Goal: Information Seeking & Learning: Check status

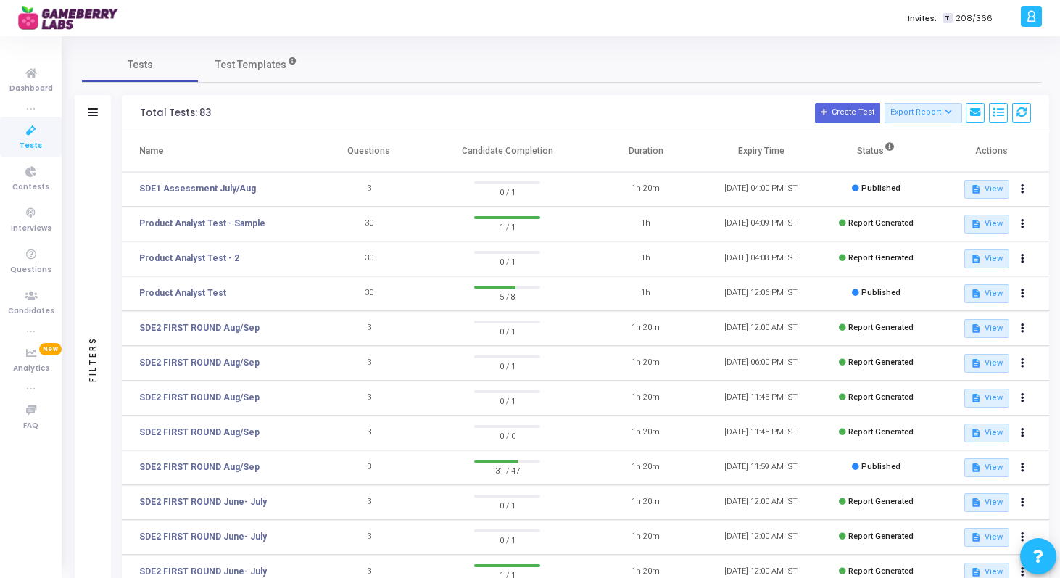
scroll to position [194, 0]
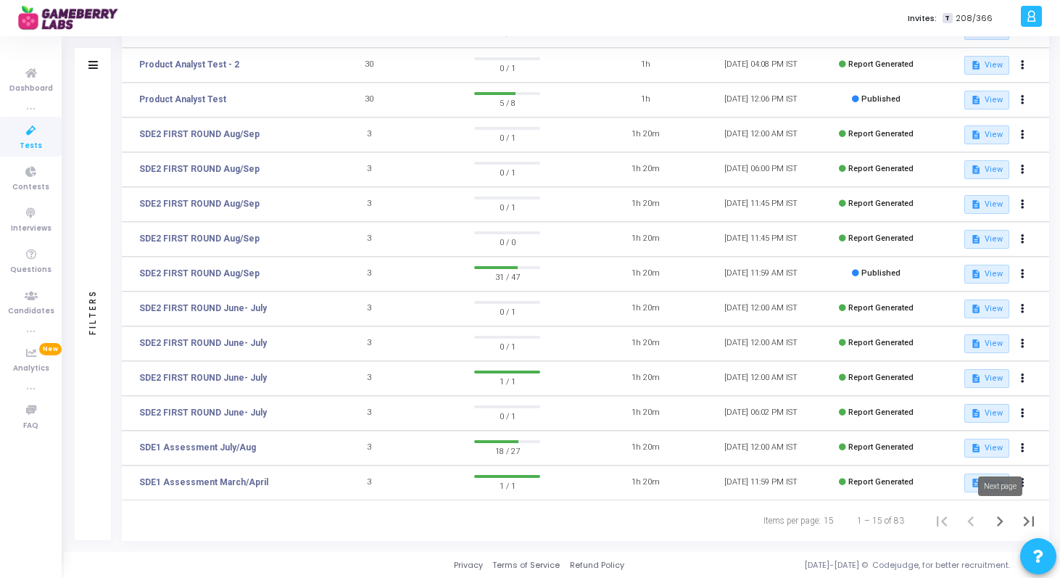
click at [1007, 522] on icon "Next page" at bounding box center [1000, 521] width 20 height 20
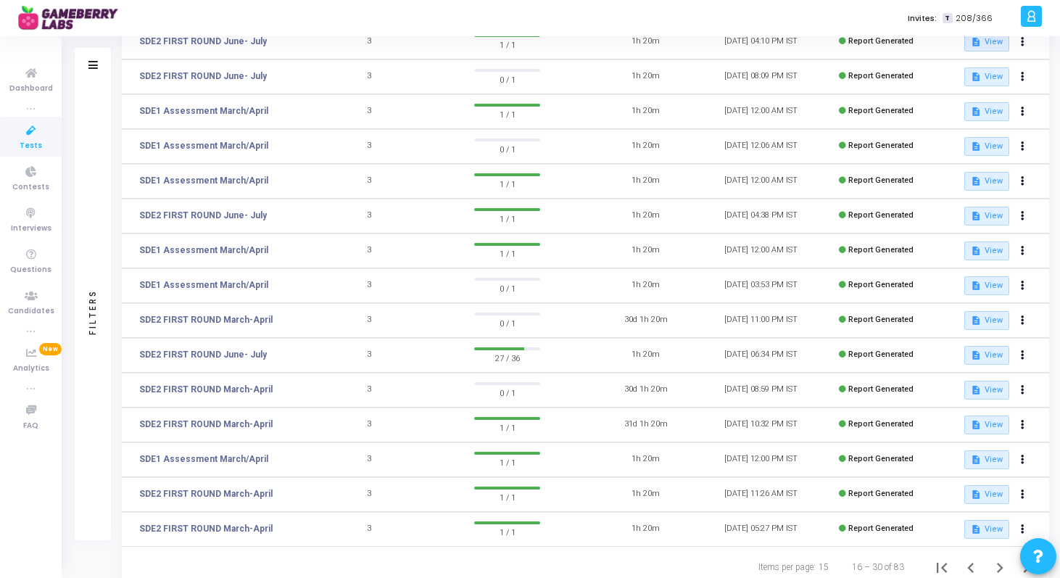
scroll to position [194, 0]
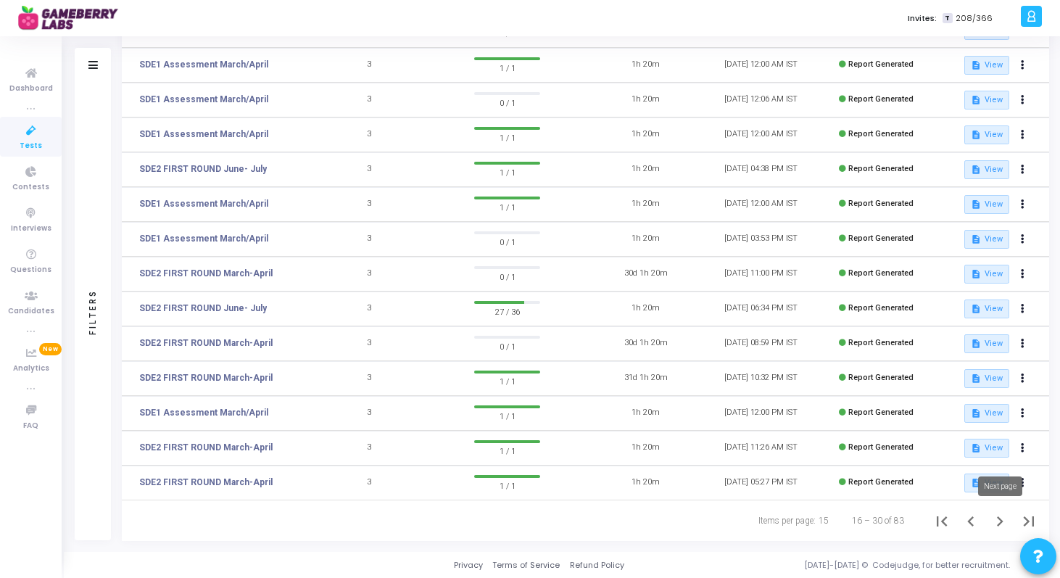
click at [1005, 520] on icon "Next page" at bounding box center [1000, 521] width 20 height 20
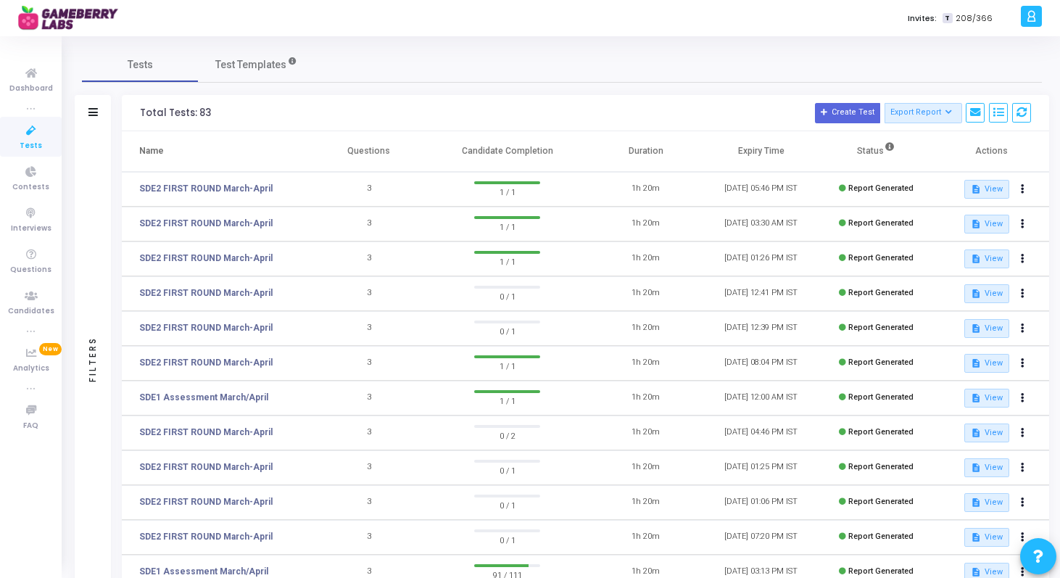
scroll to position [194, 0]
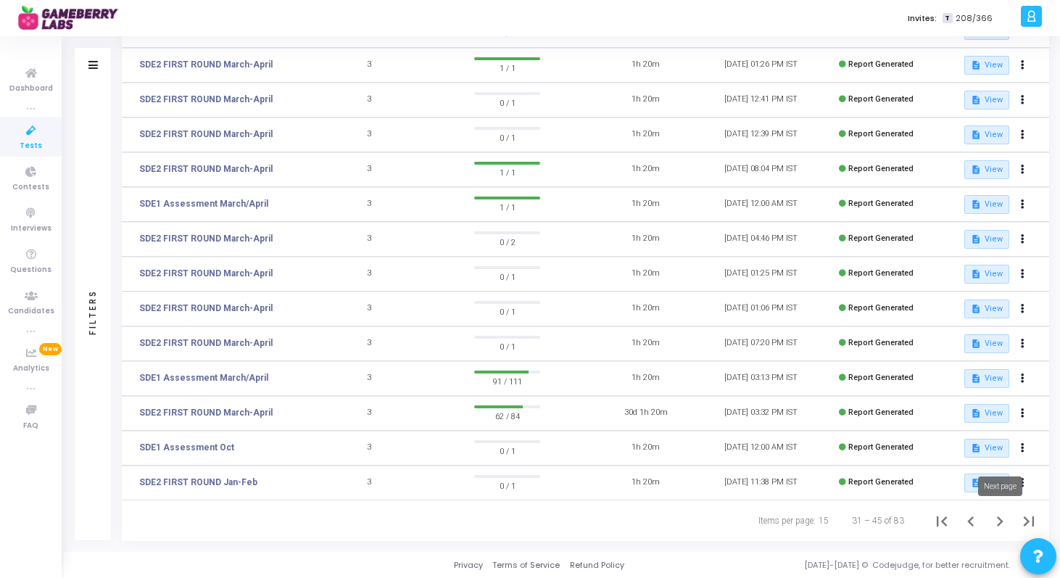
click at [998, 523] on icon "Next page" at bounding box center [1000, 521] width 20 height 20
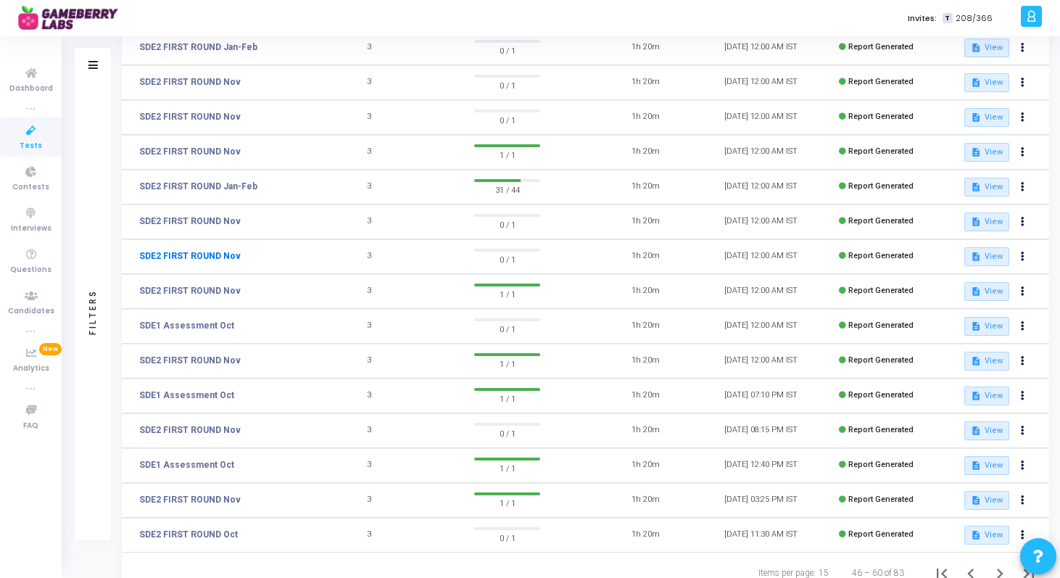
scroll to position [194, 0]
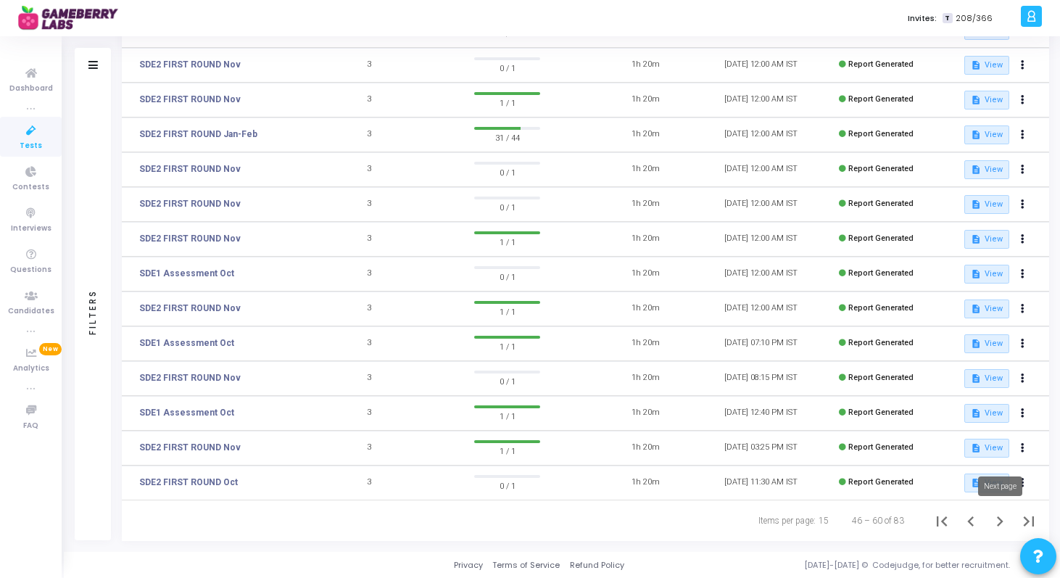
click at [1005, 522] on icon "Next page" at bounding box center [1000, 521] width 20 height 20
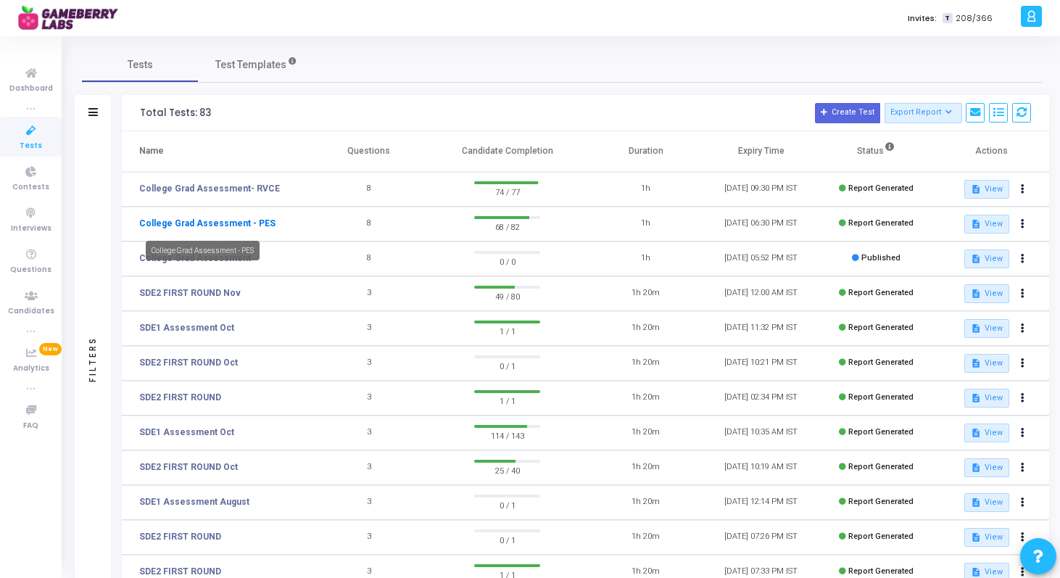
click at [199, 227] on link "College Grad Assessment - PES" at bounding box center [207, 223] width 136 height 13
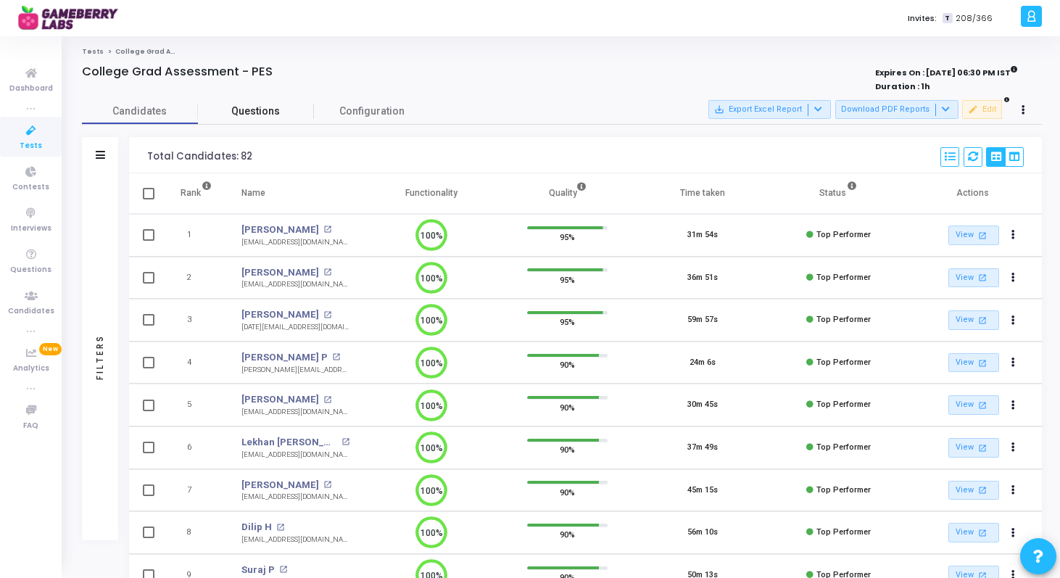
click at [273, 111] on span "Questions" at bounding box center [256, 111] width 116 height 15
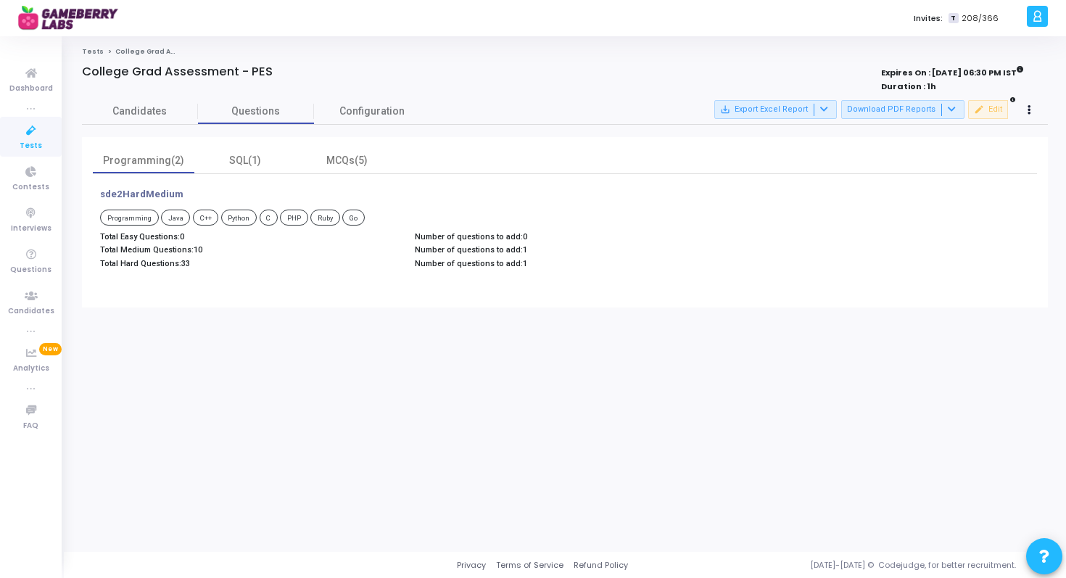
click at [152, 205] on div "sde2HardMedium Programming Java C++ Python C PHP Ruby Go Total Easy Questions: …" at bounding box center [408, 231] width 630 height 84
click at [149, 199] on p "sde2HardMedium" at bounding box center [141, 195] width 83 height 12
click at [146, 195] on p "sde2HardMedium" at bounding box center [141, 195] width 83 height 12
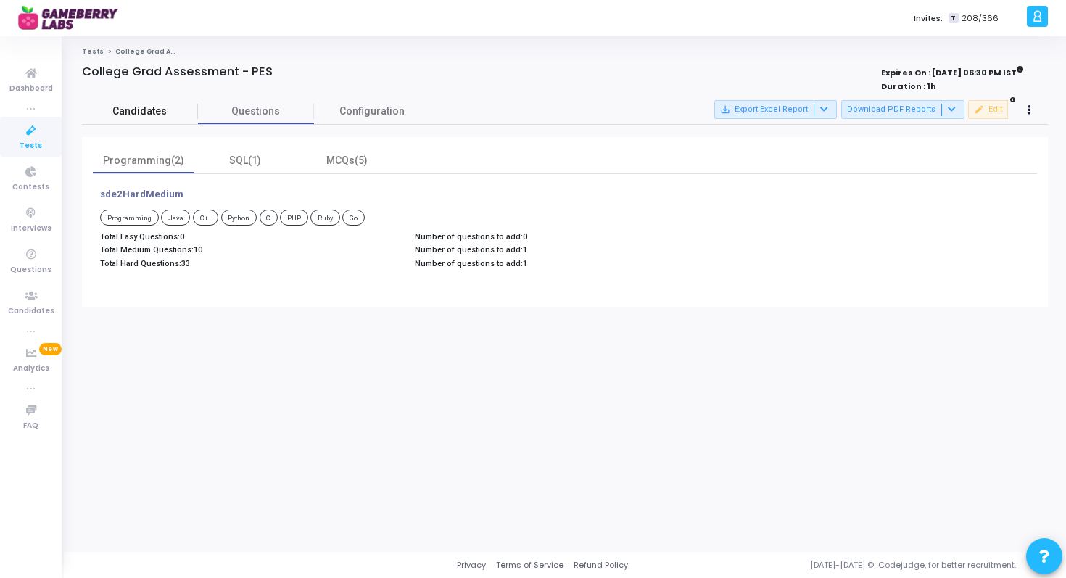
click at [145, 119] on span "Candidates" at bounding box center [140, 111] width 116 height 15
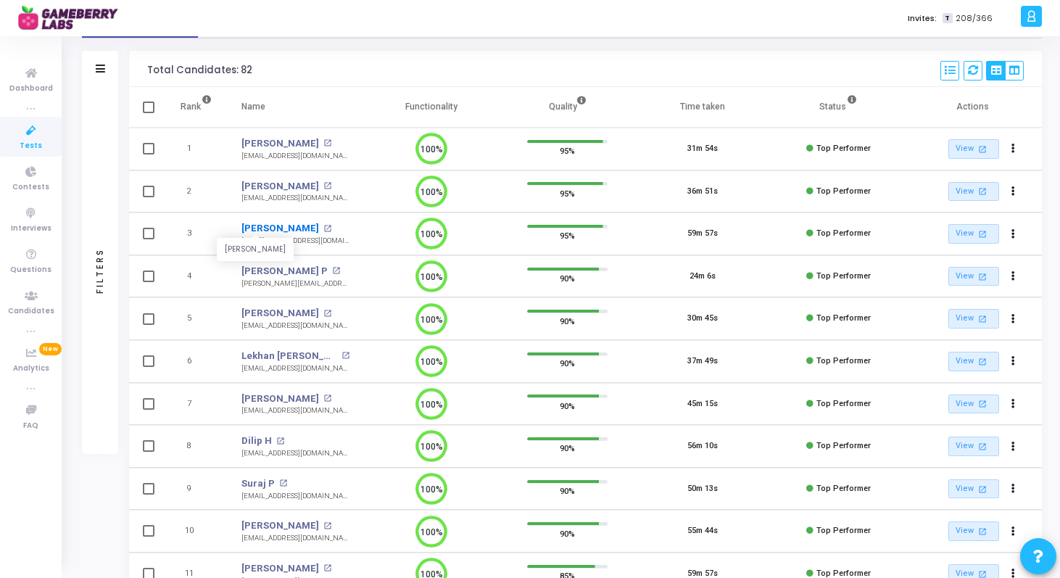
click at [278, 225] on link "Karthik Sharanabasappa Kadewadi" at bounding box center [281, 228] width 78 height 15
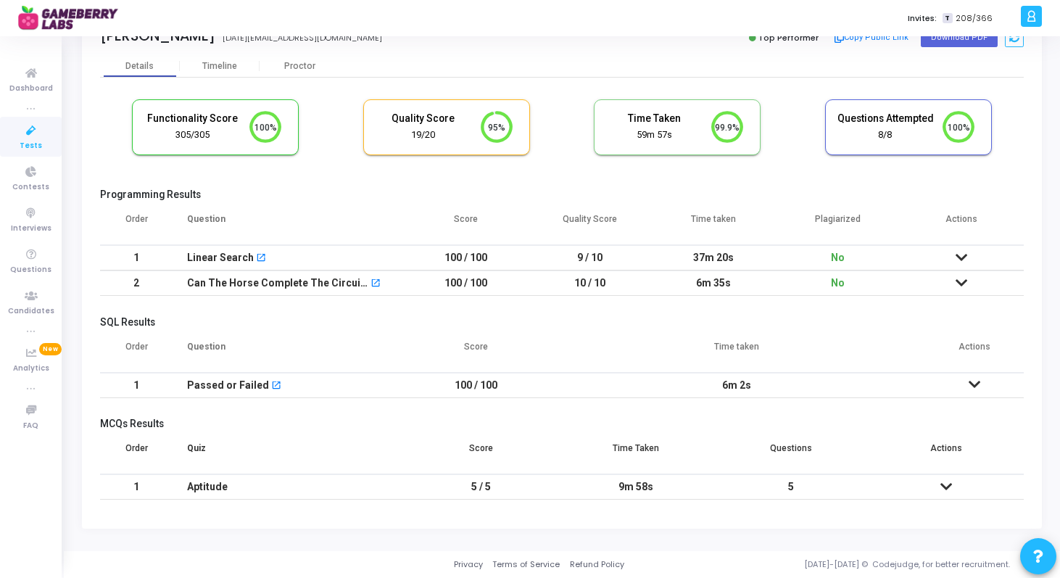
click at [955, 258] on td at bounding box center [962, 257] width 124 height 25
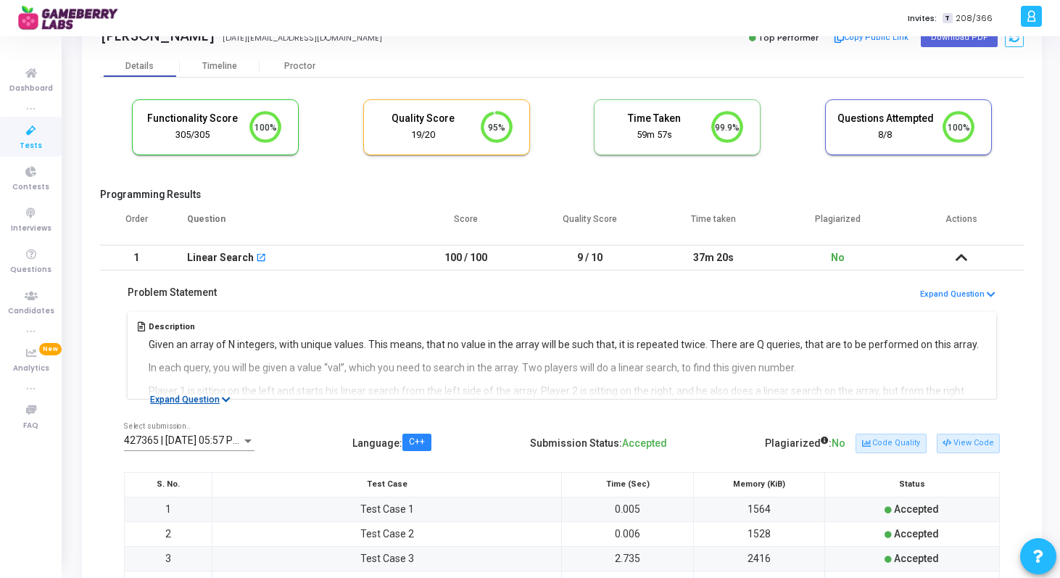
click at [180, 403] on button "Expand Question" at bounding box center [190, 399] width 96 height 15
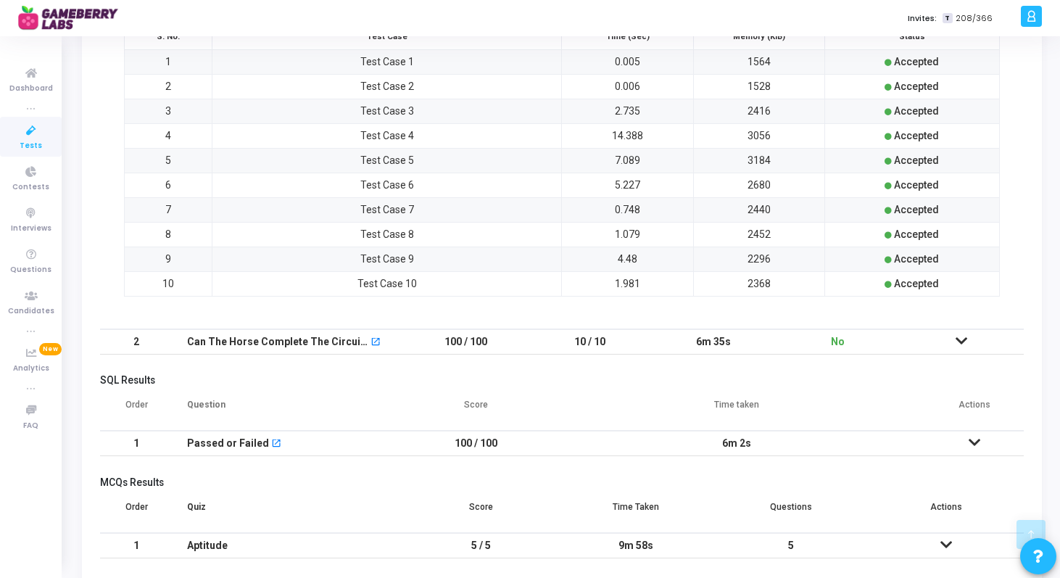
scroll to position [1709, 0]
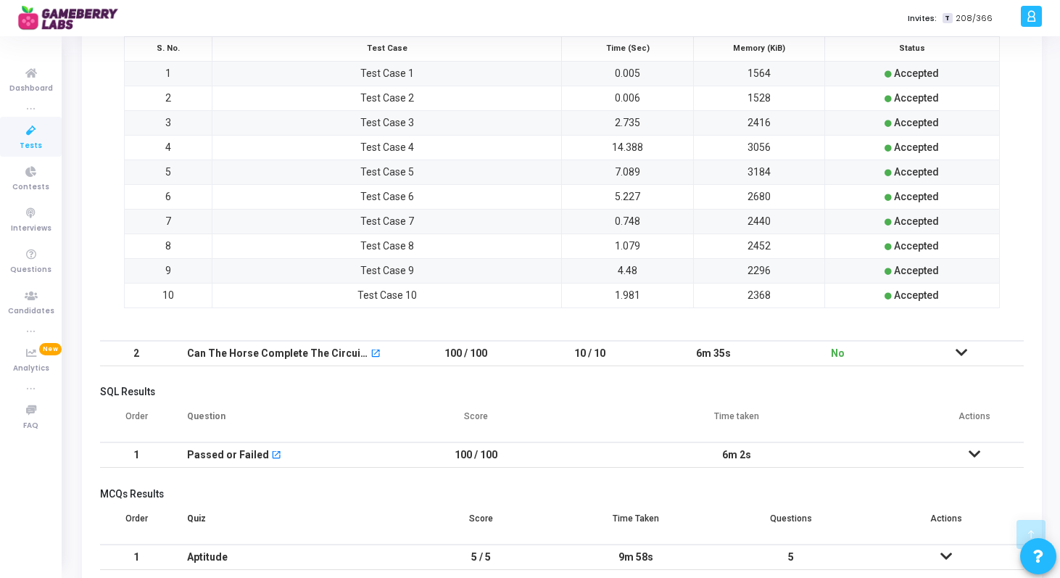
click at [969, 353] on td at bounding box center [962, 353] width 124 height 25
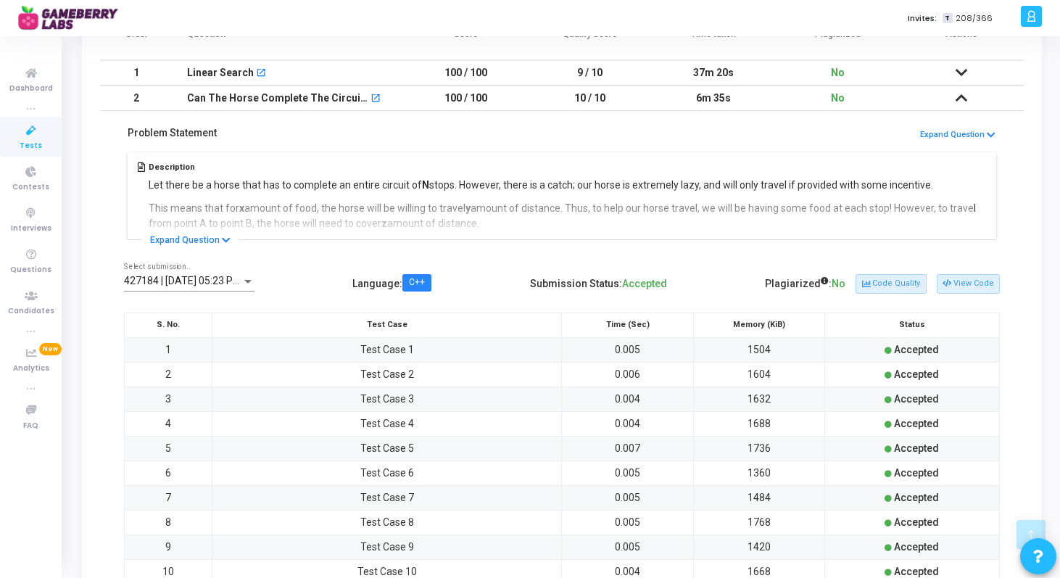
scroll to position [222, 0]
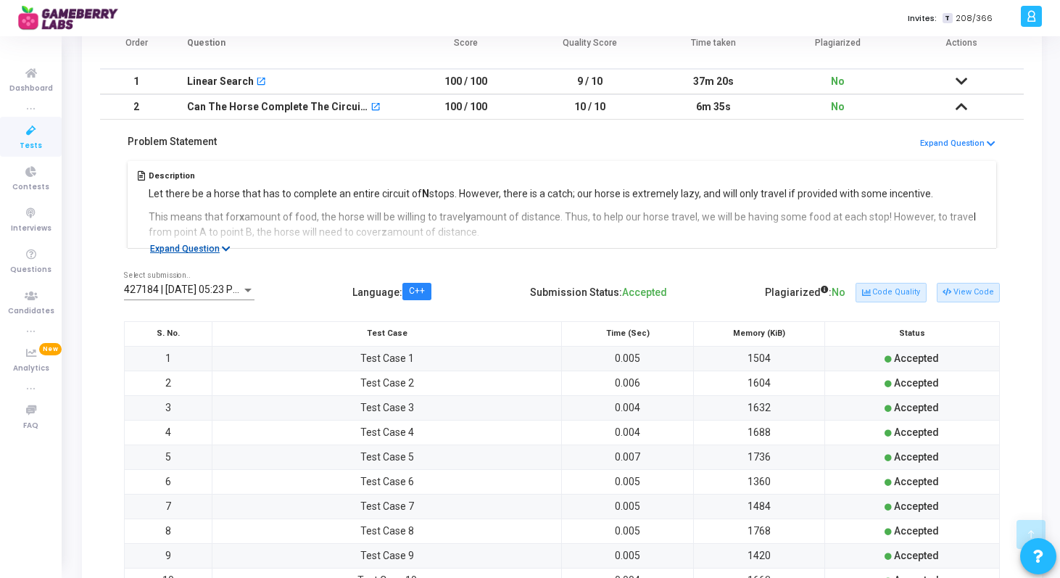
click at [203, 250] on button "Expand Question" at bounding box center [190, 249] width 96 height 15
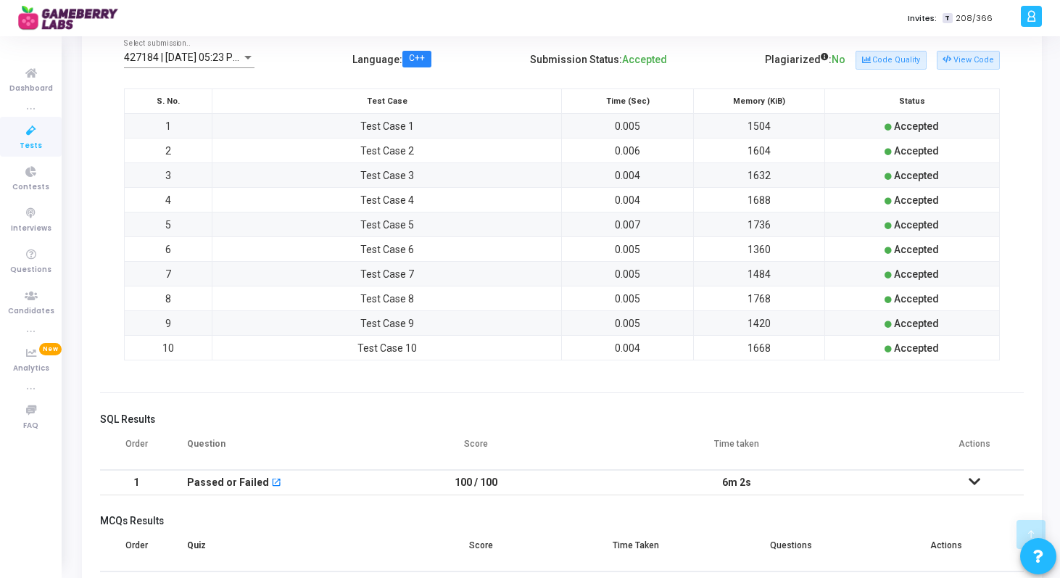
scroll to position [1695, 0]
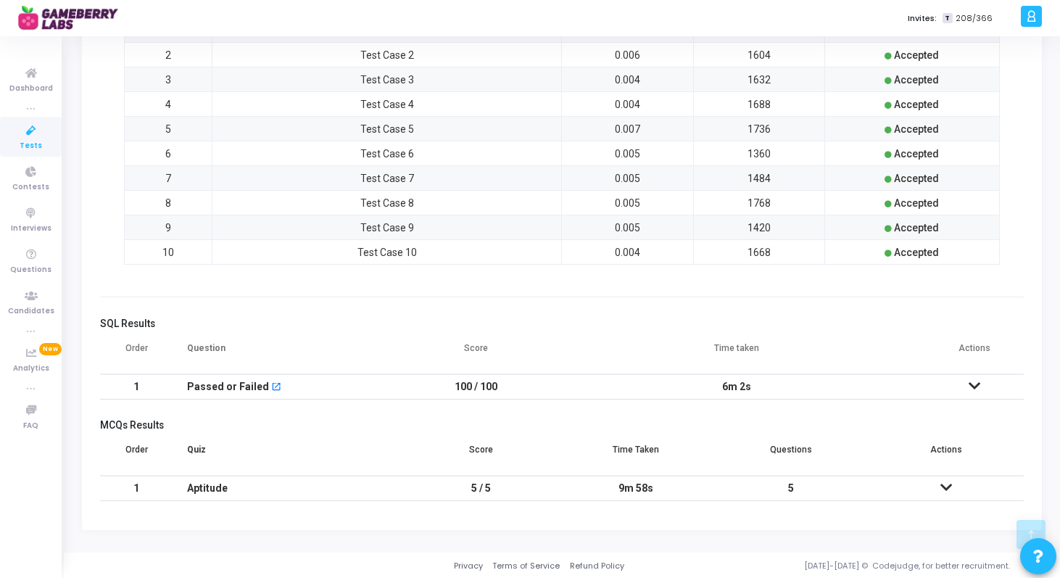
click at [971, 382] on icon at bounding box center [975, 386] width 12 height 10
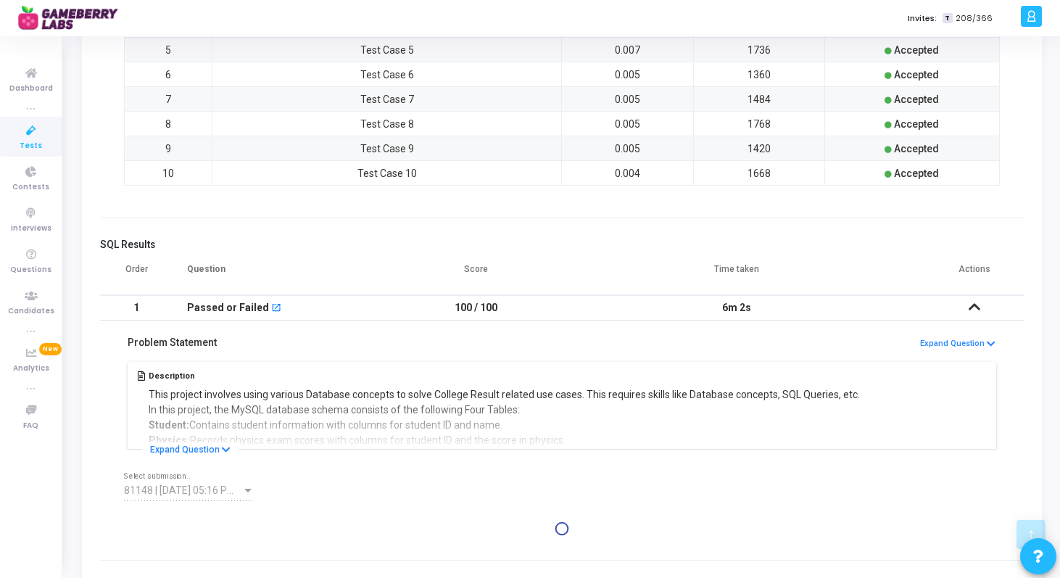
scroll to position [1778, 0]
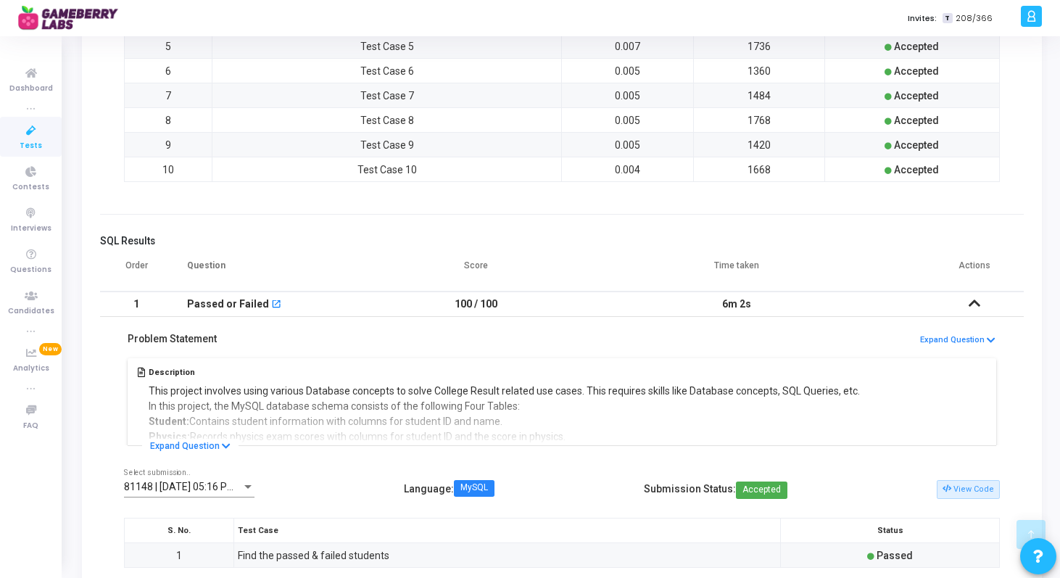
click at [218, 429] on div "Description This project involves using various Database concepts to solve Coll…" at bounding box center [562, 400] width 876 height 91
click at [218, 443] on button "Expand Question" at bounding box center [190, 446] width 96 height 15
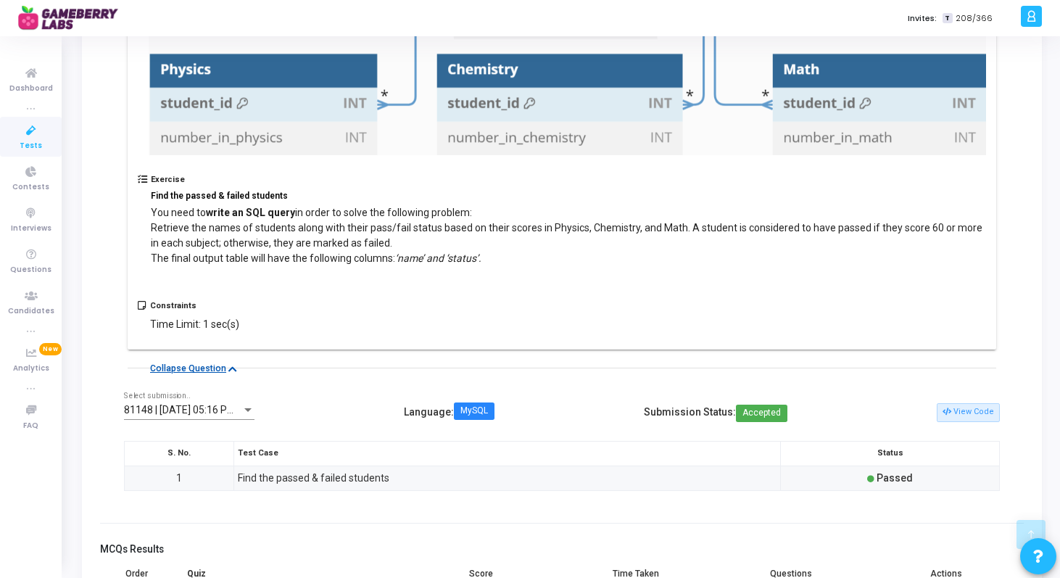
scroll to position [2449, 0]
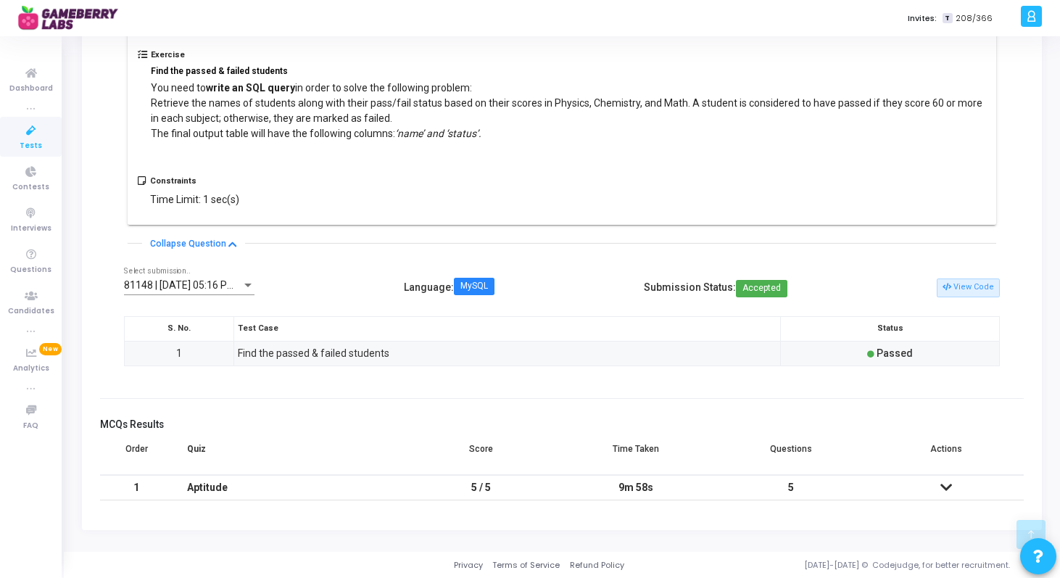
click at [942, 487] on icon at bounding box center [947, 487] width 12 height 10
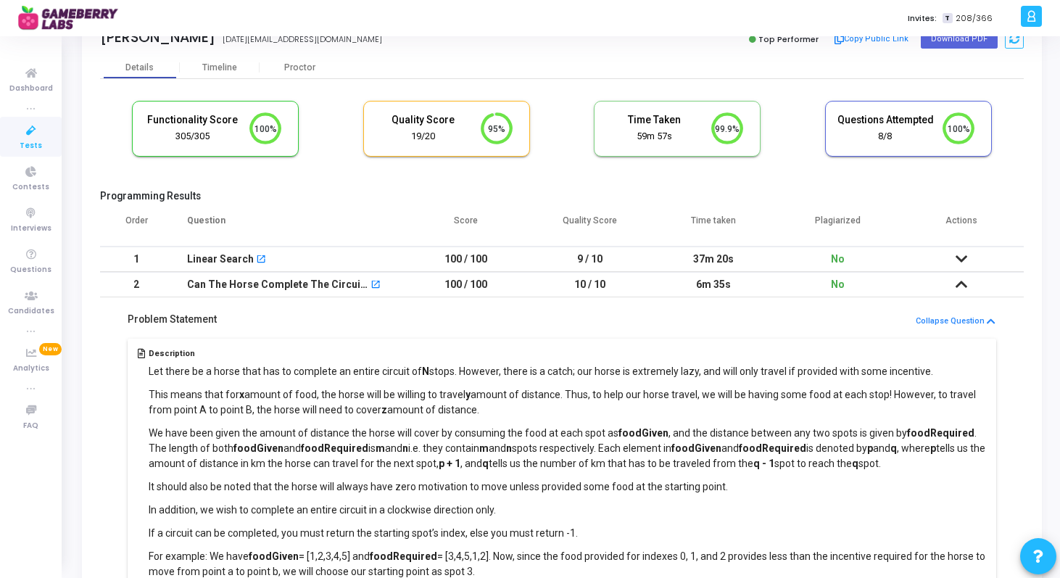
scroll to position [46, 0]
click at [960, 279] on icon at bounding box center [962, 283] width 12 height 10
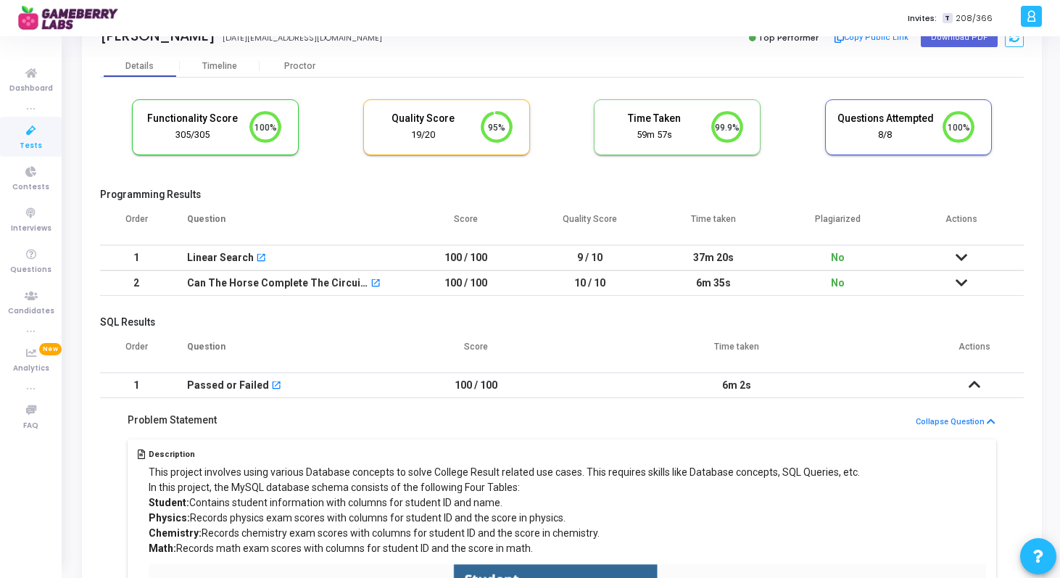
click at [978, 381] on icon at bounding box center [975, 384] width 12 height 10
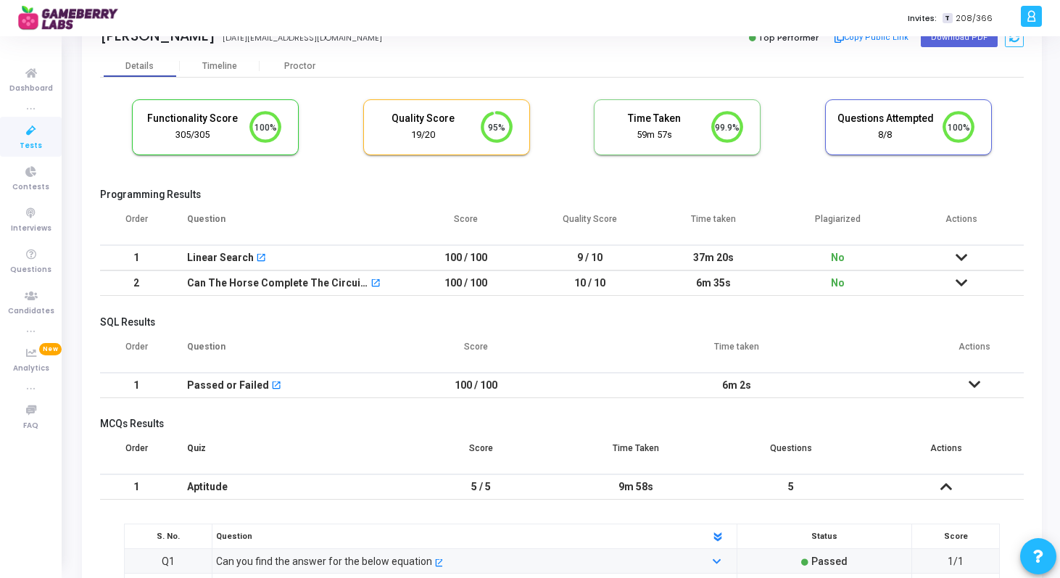
scroll to position [125, 0]
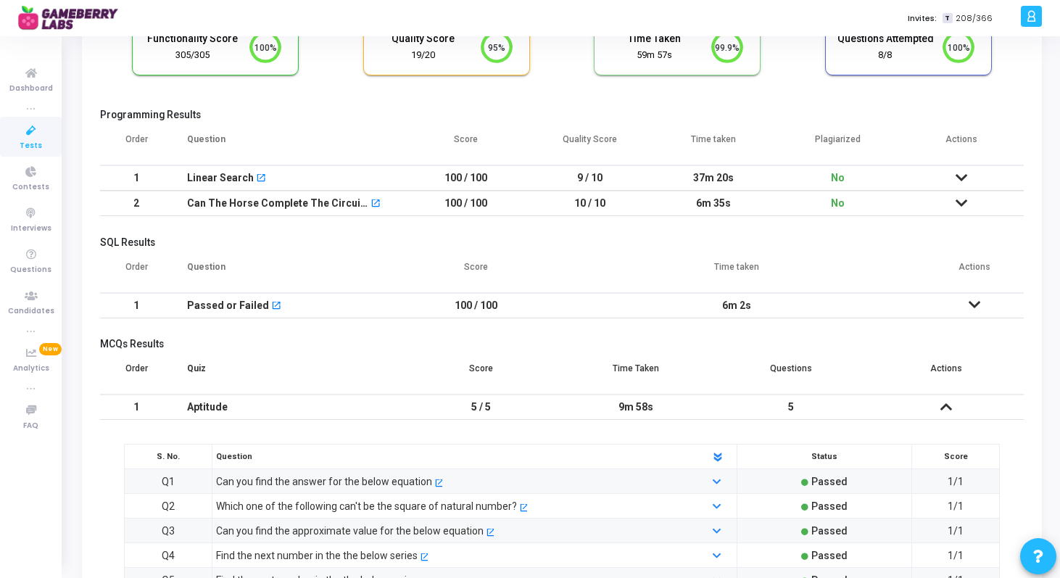
click at [942, 403] on icon at bounding box center [947, 407] width 12 height 10
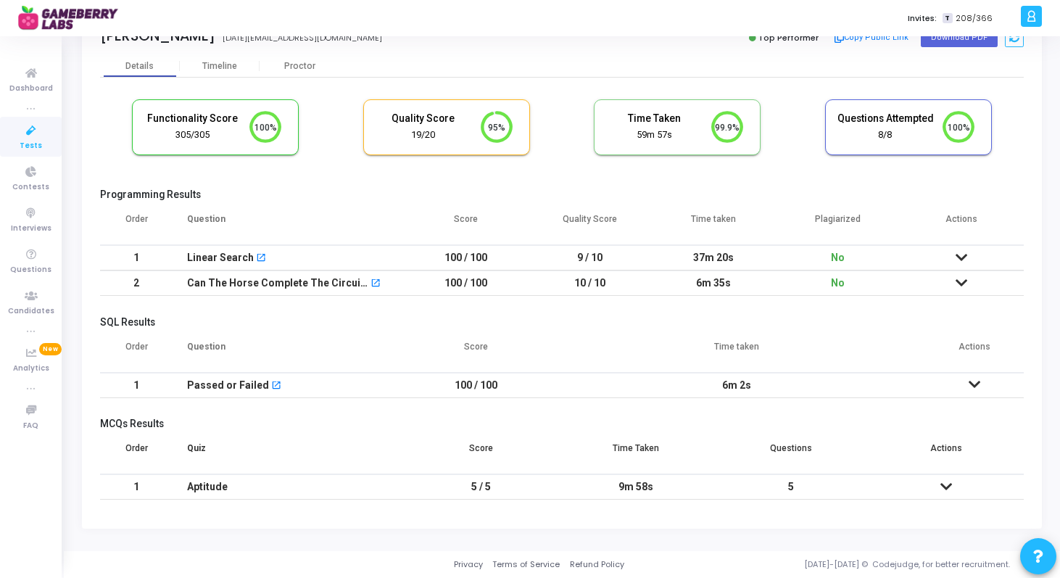
scroll to position [46, 0]
click at [949, 485] on icon at bounding box center [947, 487] width 12 height 10
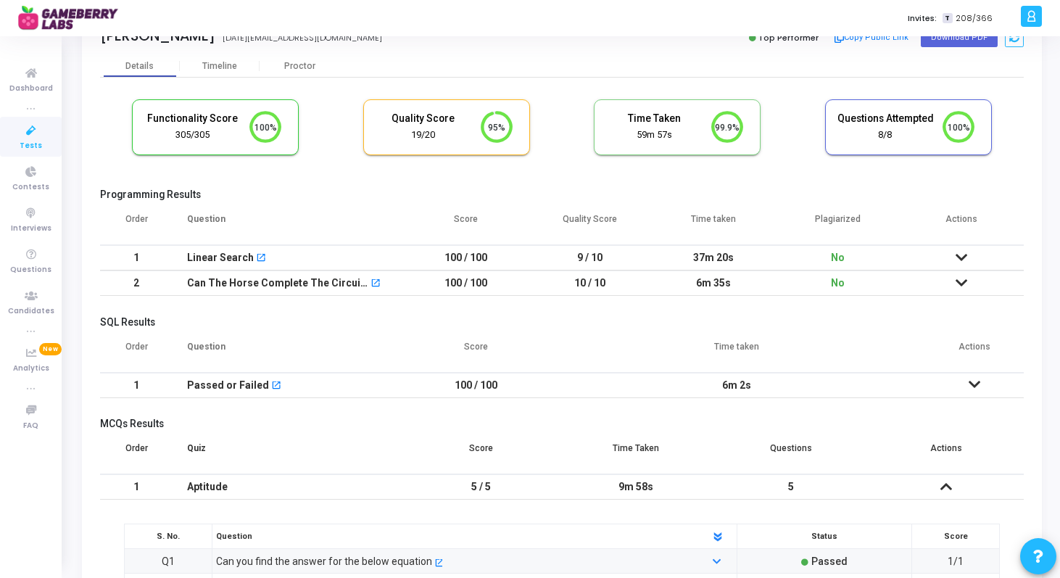
scroll to position [125, 0]
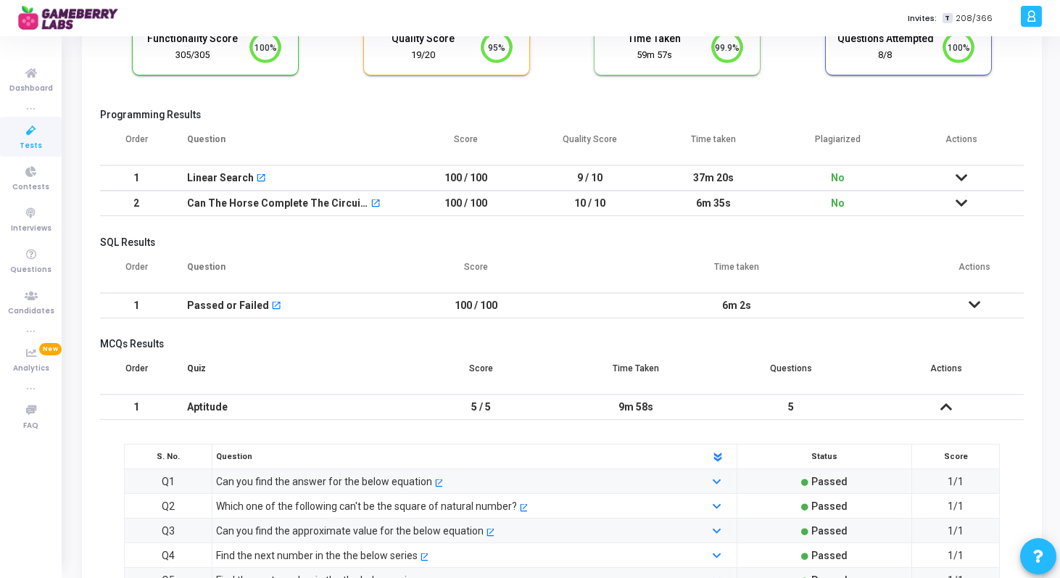
click at [944, 403] on icon at bounding box center [947, 407] width 12 height 10
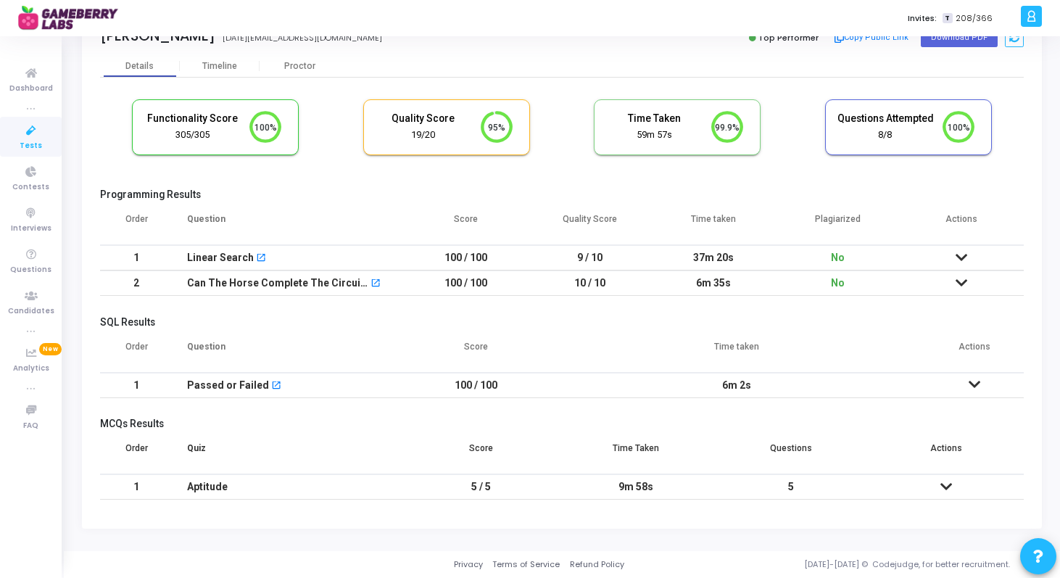
scroll to position [46, 0]
click at [971, 379] on icon at bounding box center [975, 384] width 12 height 10
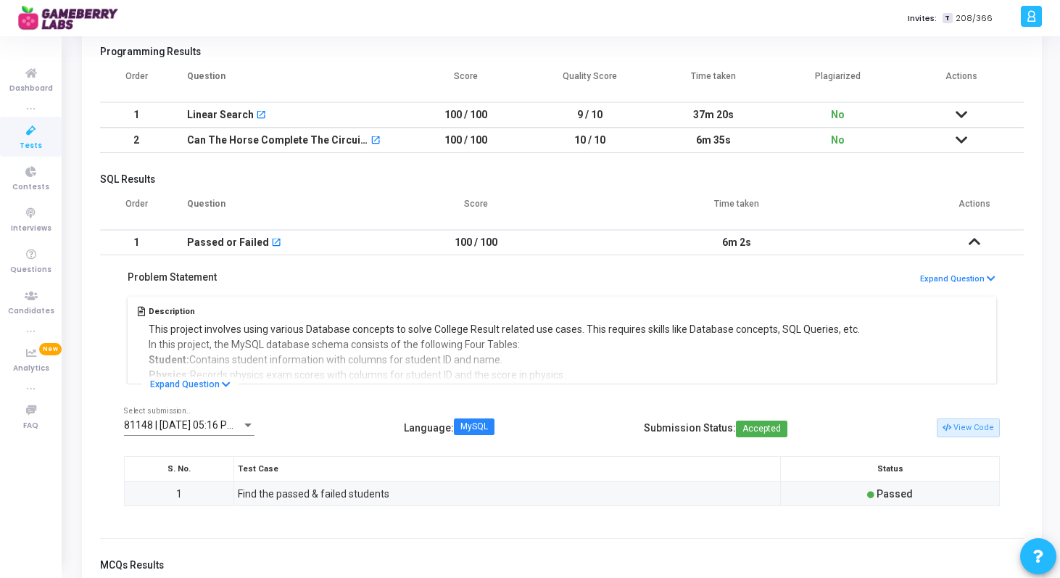
scroll to position [189, 0]
click at [972, 239] on icon at bounding box center [975, 241] width 12 height 10
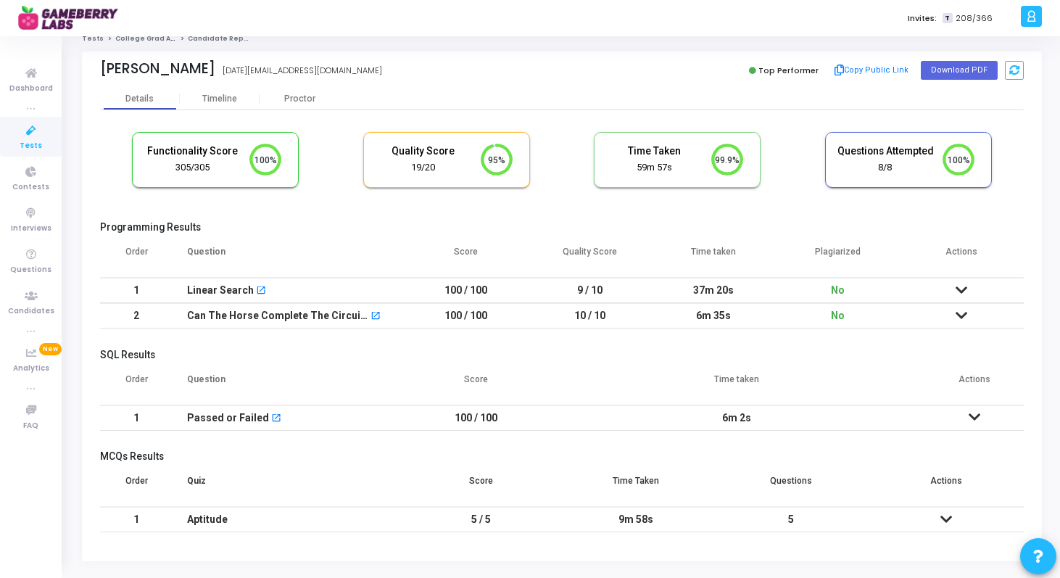
scroll to position [46, 0]
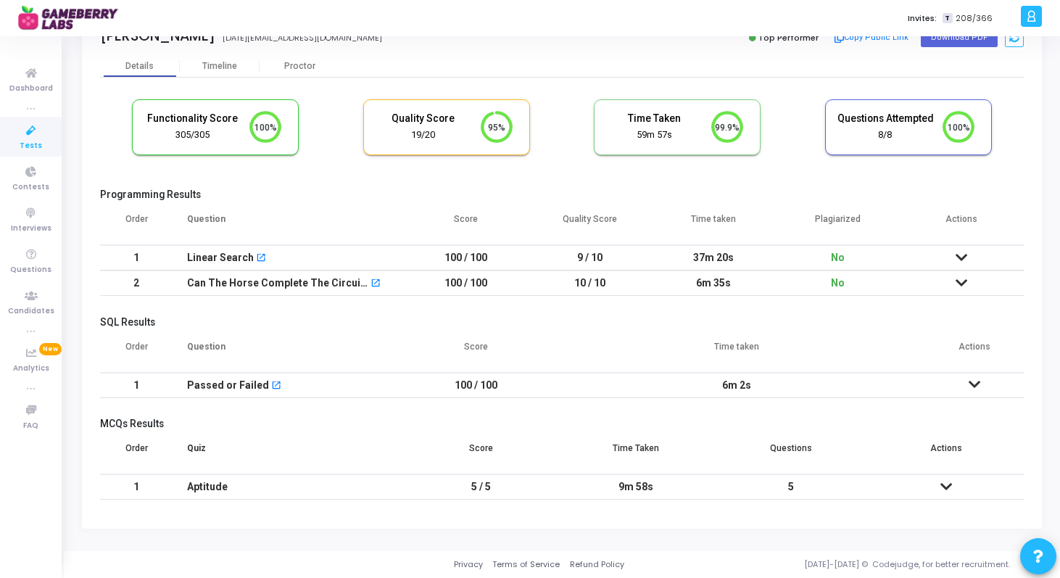
click at [947, 483] on icon at bounding box center [947, 487] width 12 height 10
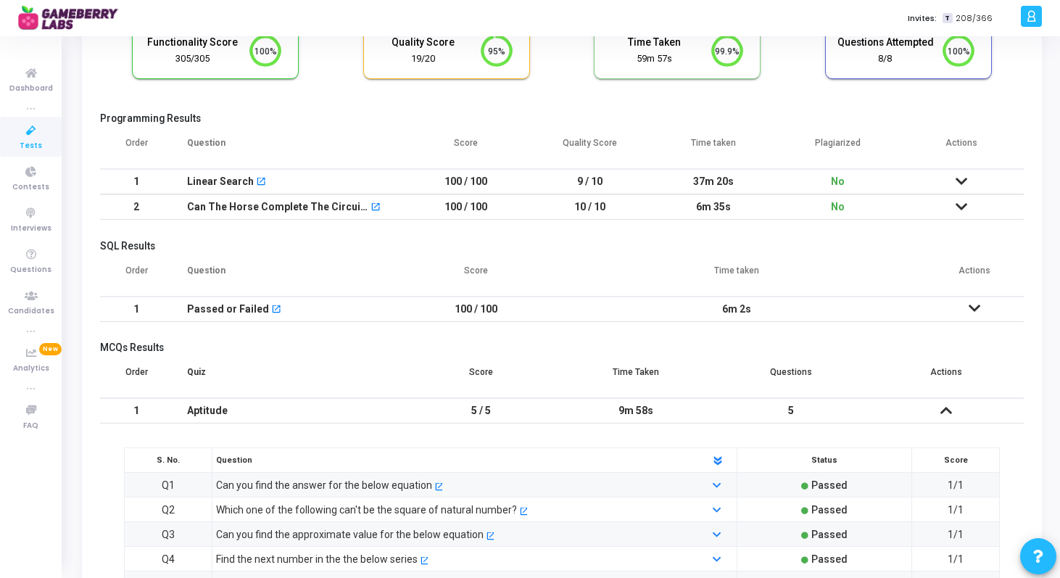
scroll to position [250, 0]
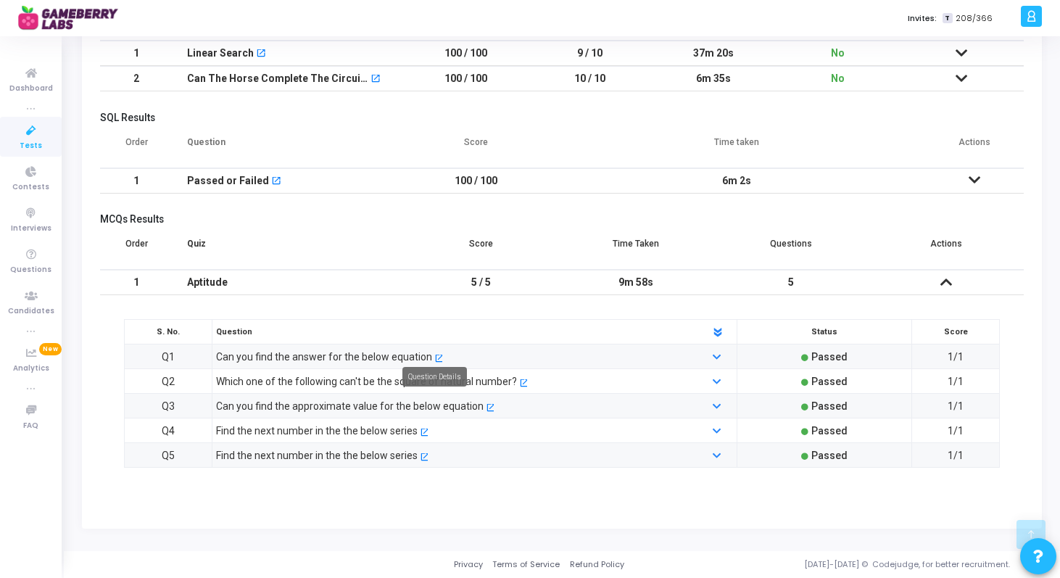
click at [434, 358] on mat-tooltip-component "Question Details" at bounding box center [434, 377] width 85 height 40
click at [487, 360] on div "Can you find the answer for the below equation open_in_new" at bounding box center [452, 357] width 487 height 16
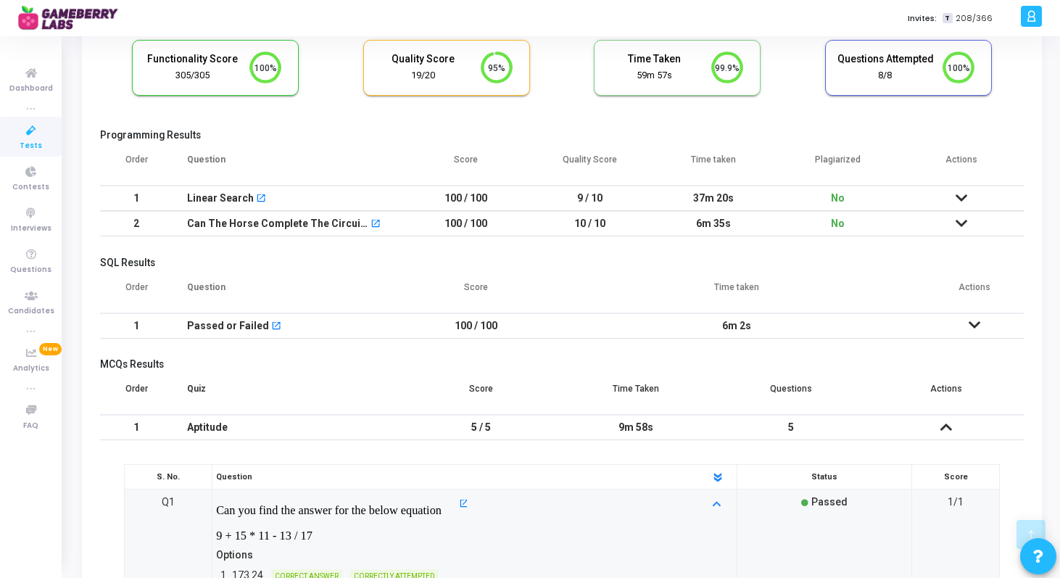
scroll to position [0, 0]
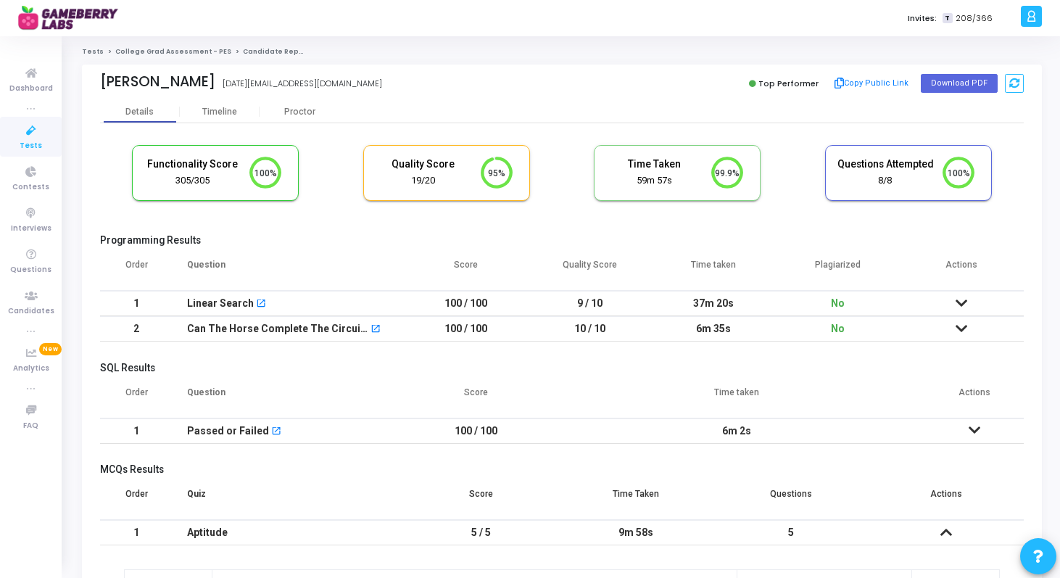
click at [160, 52] on link "College Grad Assessment - PES" at bounding box center [173, 51] width 116 height 9
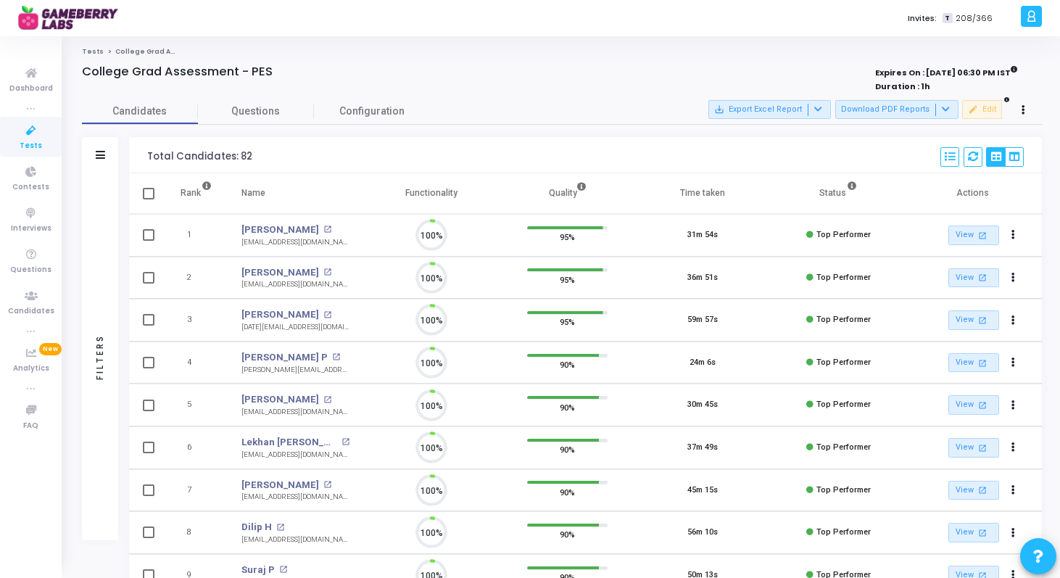
scroll to position [30, 37]
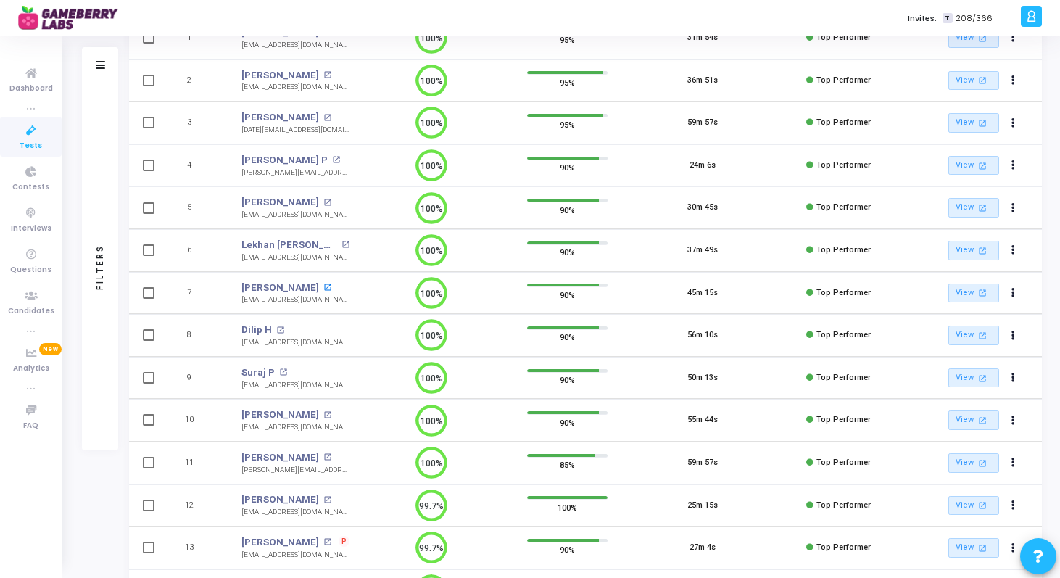
click at [329, 285] on mat-icon "open_in_new" at bounding box center [328, 288] width 8 height 8
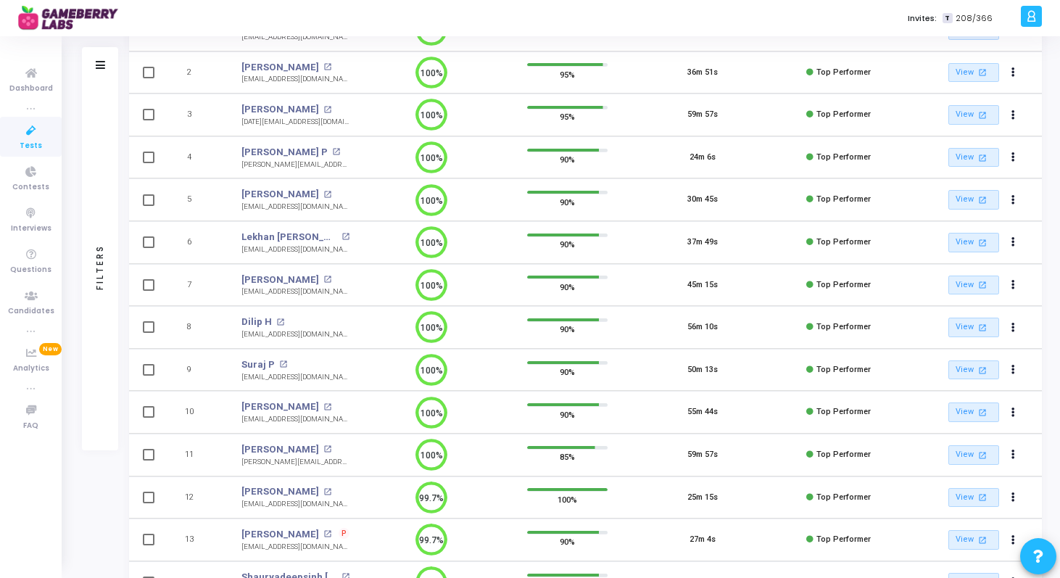
click at [280, 359] on div "Suraj P open_in_new" at bounding box center [296, 365] width 108 height 15
click at [279, 365] on mat-icon "open_in_new" at bounding box center [283, 364] width 8 height 8
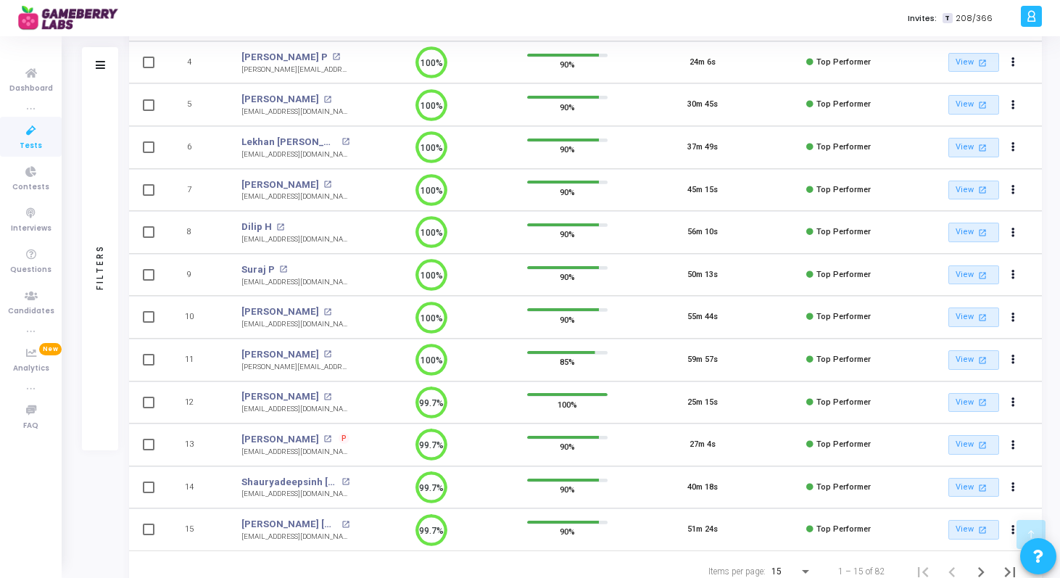
scroll to position [302, 0]
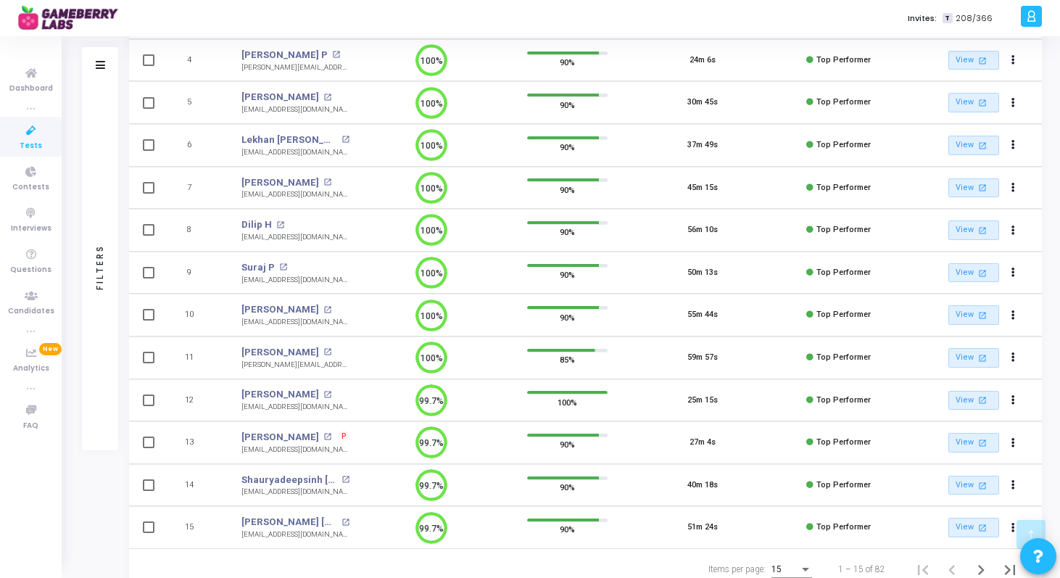
click at [347, 304] on div "Ayushmaan Singh Nikumbh open_in_new" at bounding box center [296, 309] width 108 height 15
click at [331, 307] on mat-icon "open_in_new" at bounding box center [328, 310] width 8 height 8
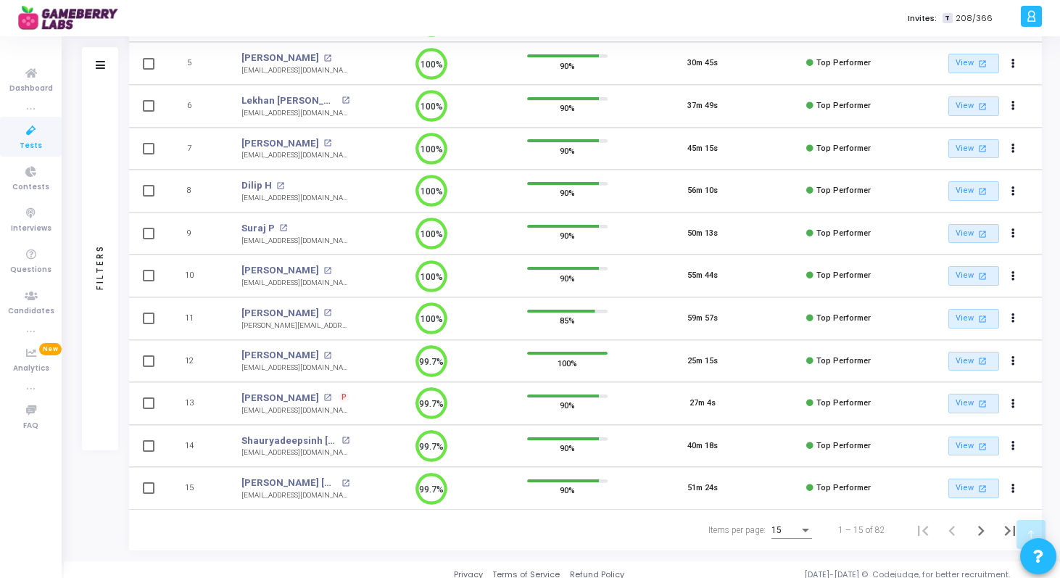
scroll to position [351, 0]
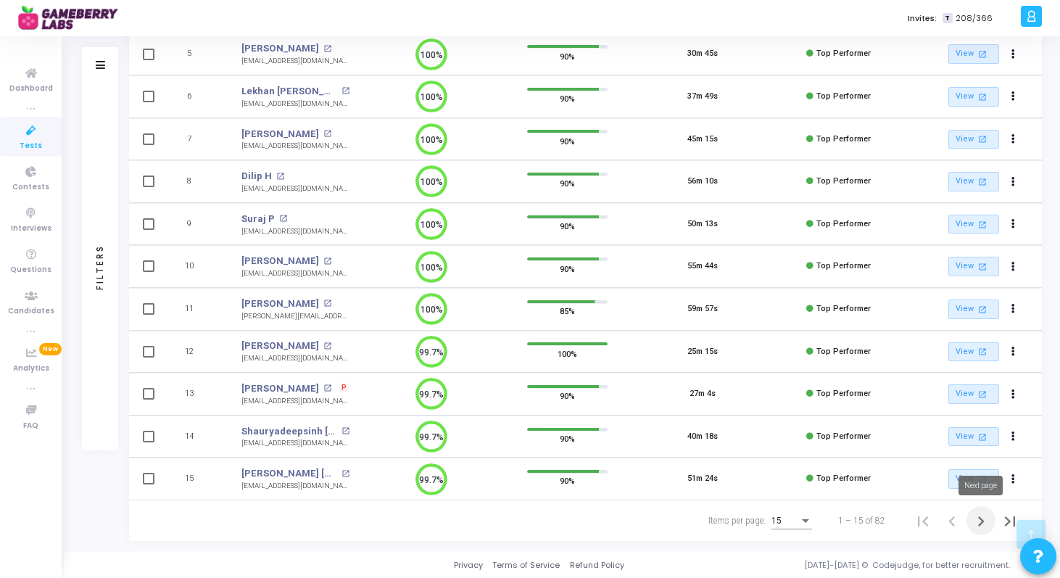
click at [985, 517] on icon "Next page" at bounding box center [981, 521] width 20 height 20
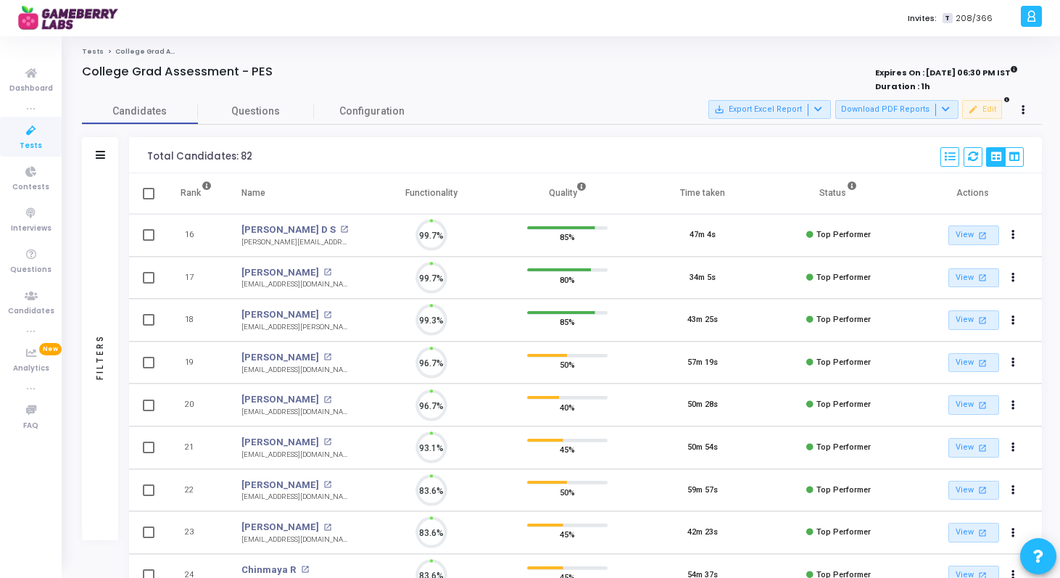
scroll to position [30, 37]
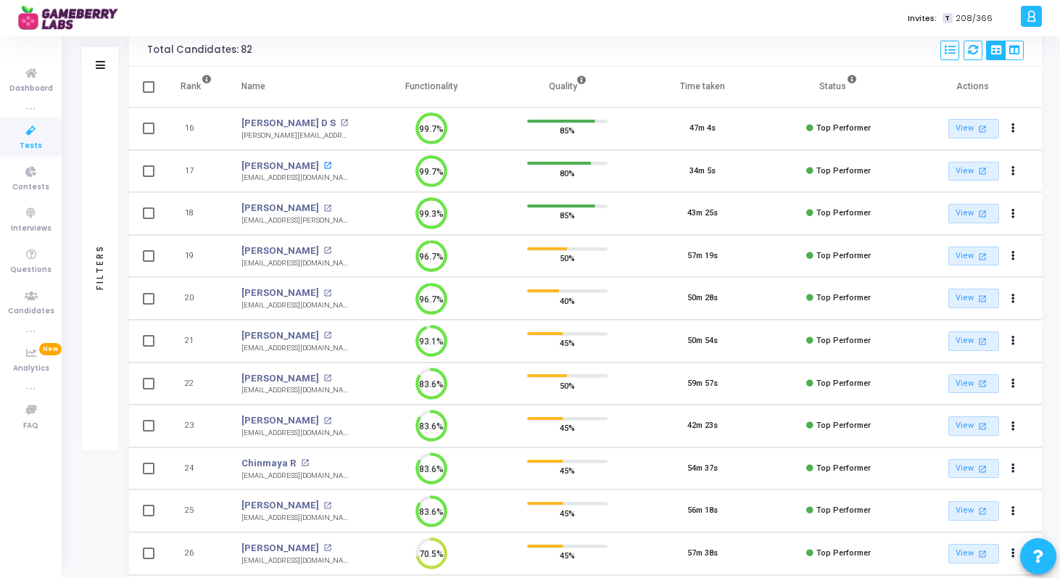
click at [331, 164] on mat-icon "open_in_new" at bounding box center [328, 166] width 8 height 8
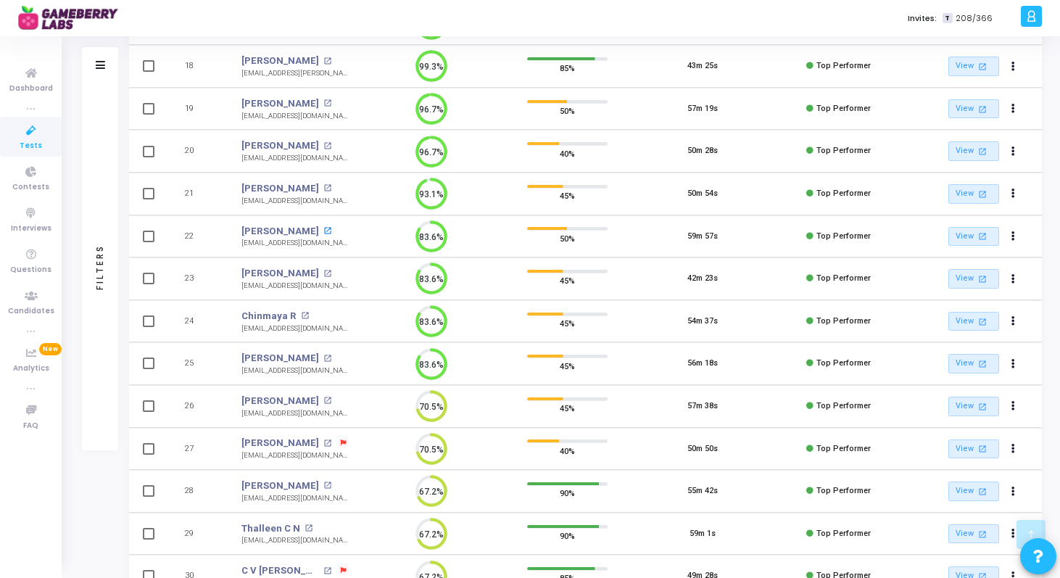
click at [324, 229] on mat-icon "open_in_new" at bounding box center [328, 231] width 8 height 8
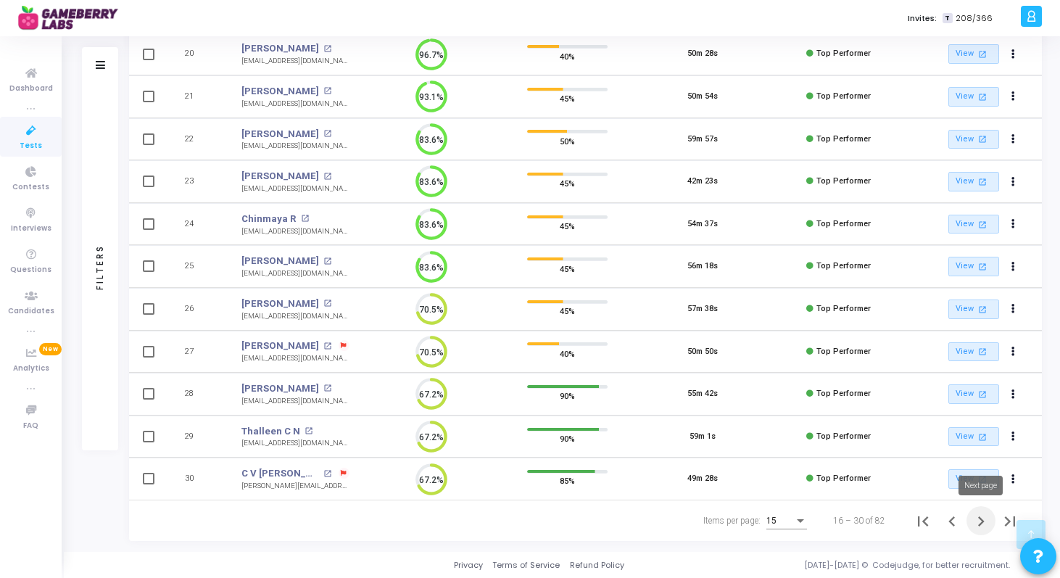
click at [977, 523] on icon "Next page" at bounding box center [981, 521] width 20 height 20
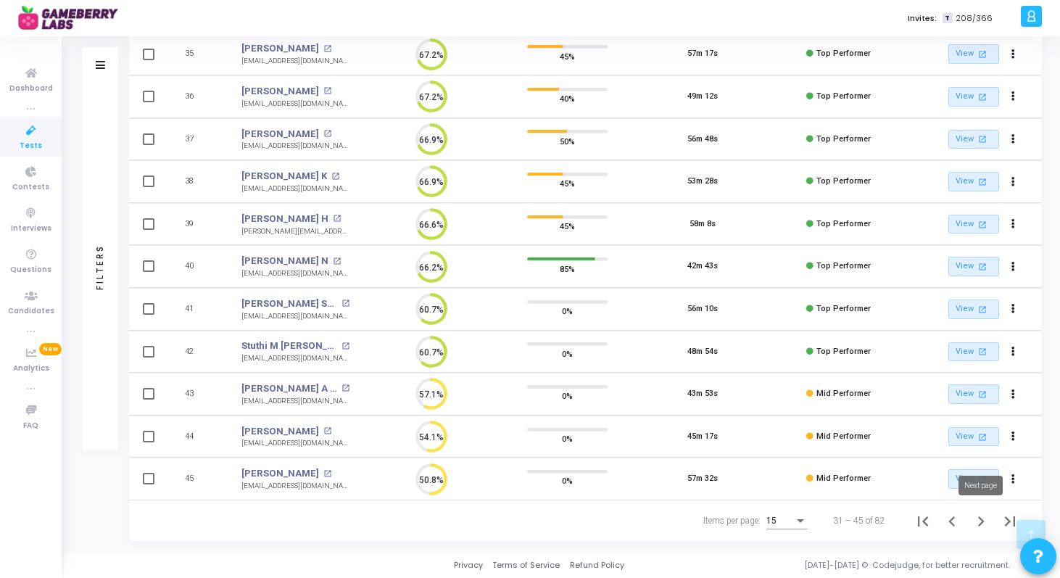
click at [980, 520] on icon "Next page" at bounding box center [981, 521] width 20 height 20
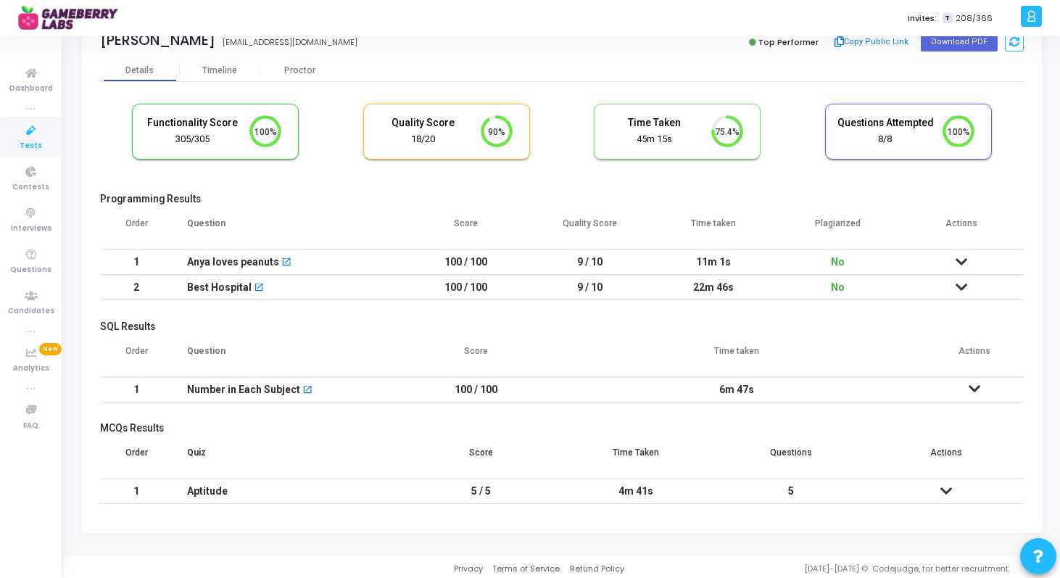
scroll to position [46, 0]
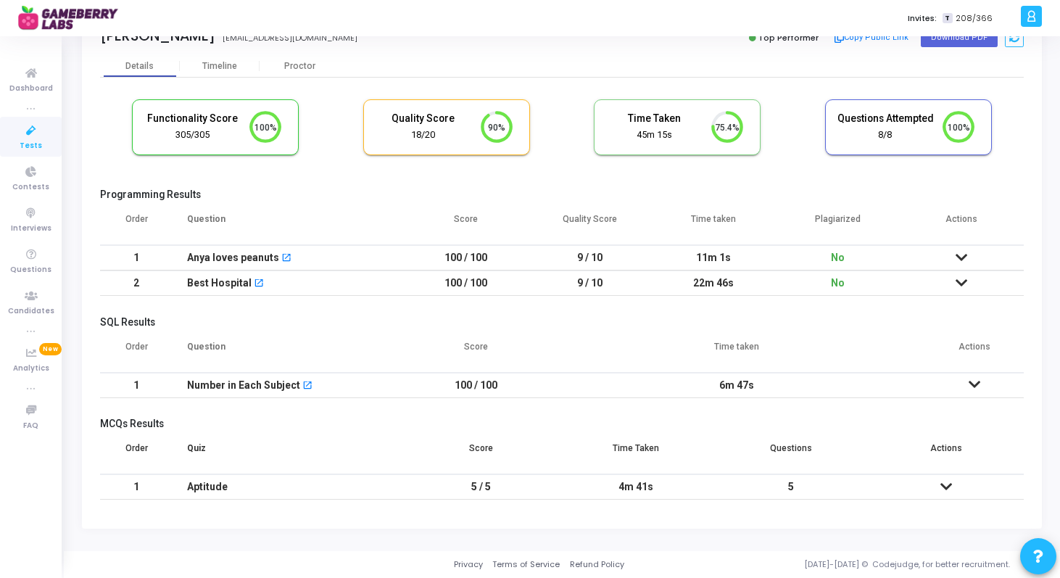
click at [949, 482] on icon at bounding box center [947, 487] width 12 height 10
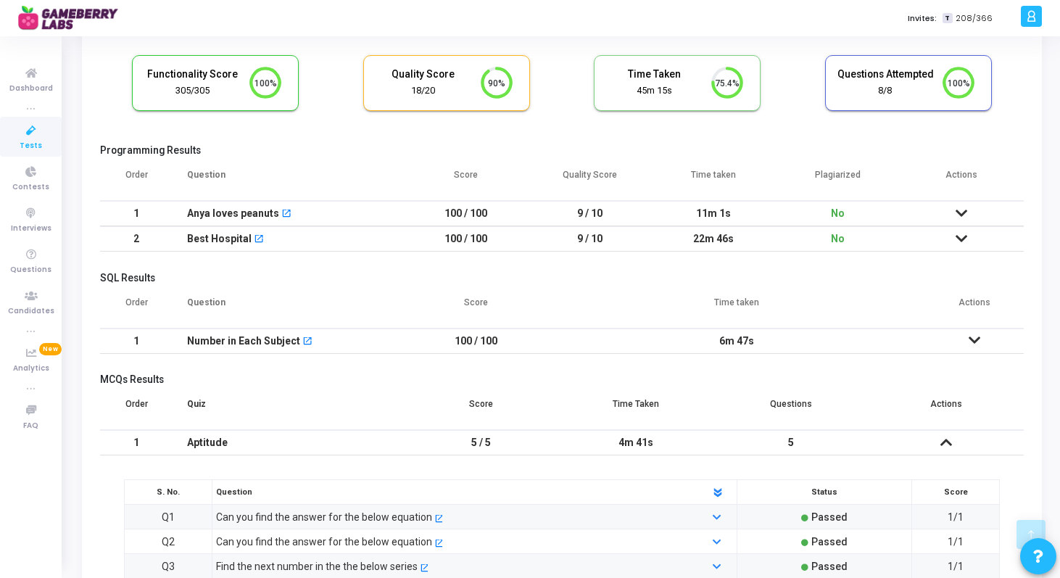
scroll to position [0, 0]
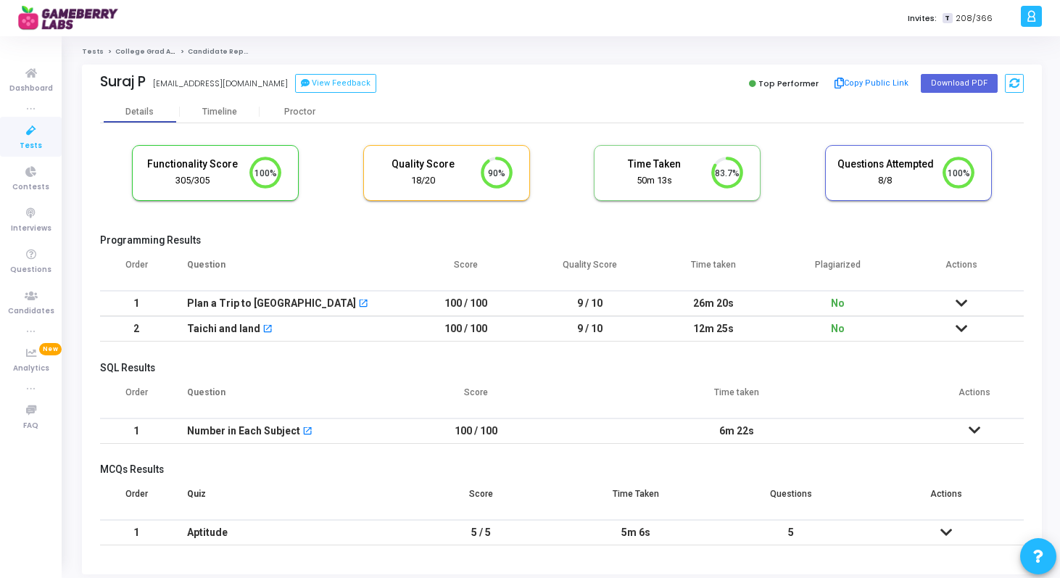
scroll to position [46, 0]
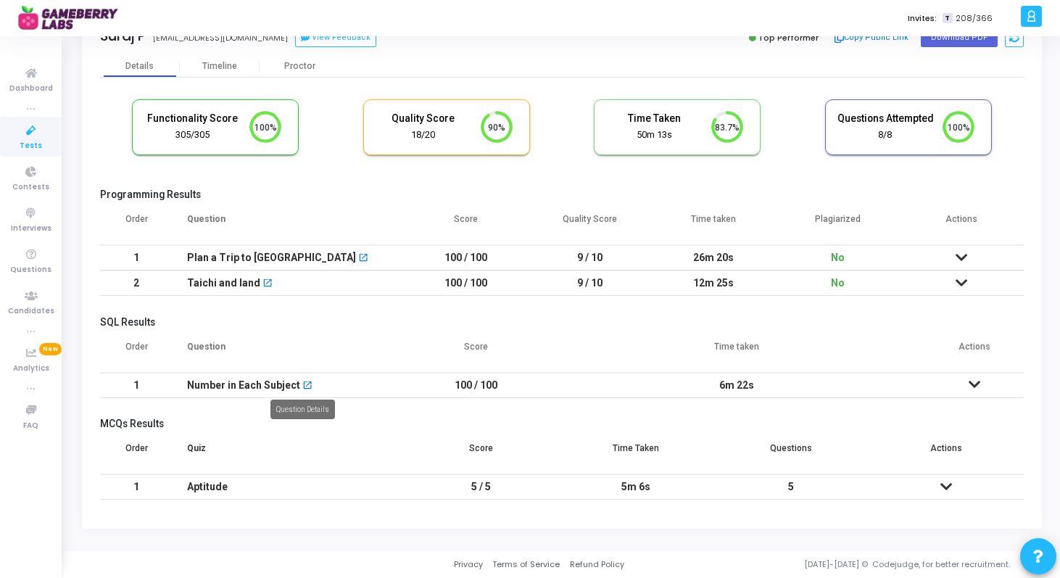
click at [302, 384] on mat-icon "open_in_new" at bounding box center [307, 387] width 10 height 10
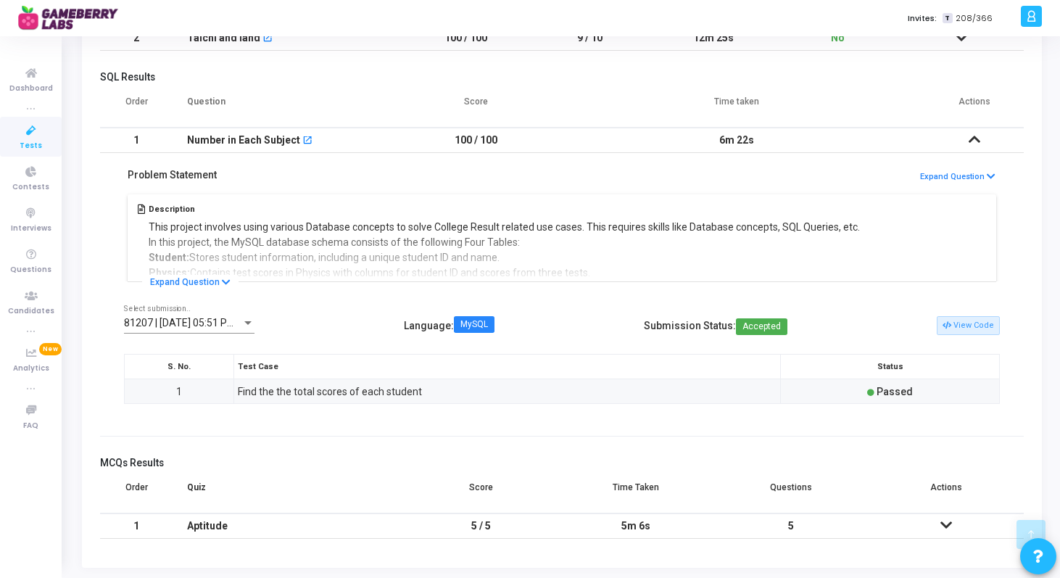
scroll to position [330, 0]
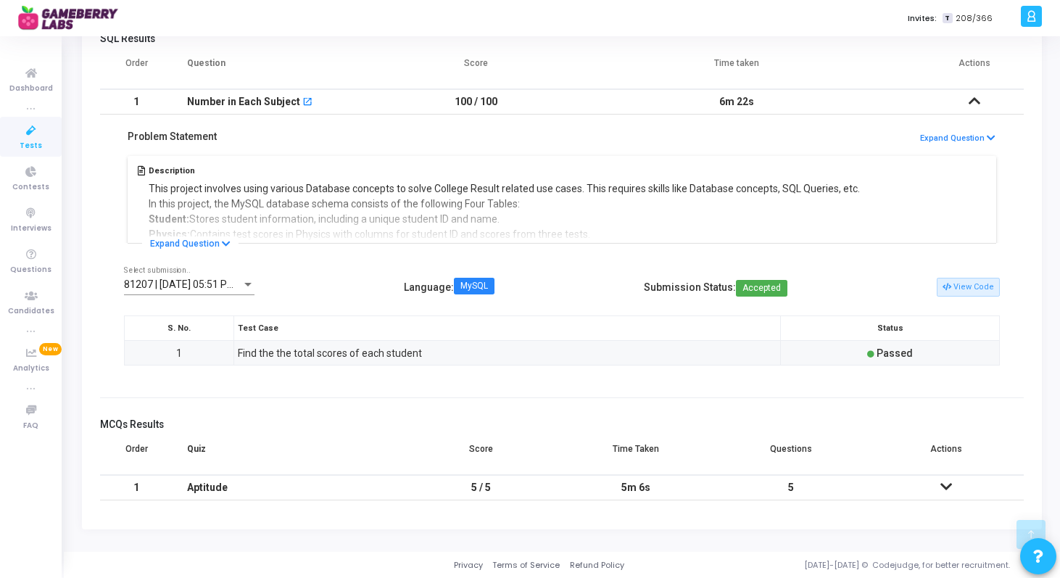
click at [949, 484] on icon at bounding box center [947, 487] width 12 height 10
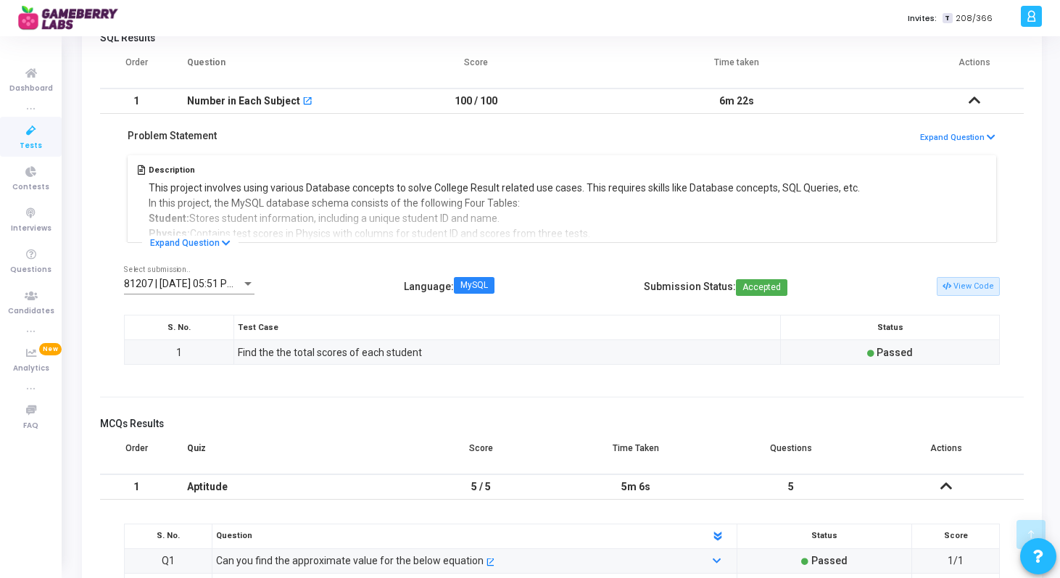
click at [949, 484] on icon at bounding box center [947, 486] width 12 height 10
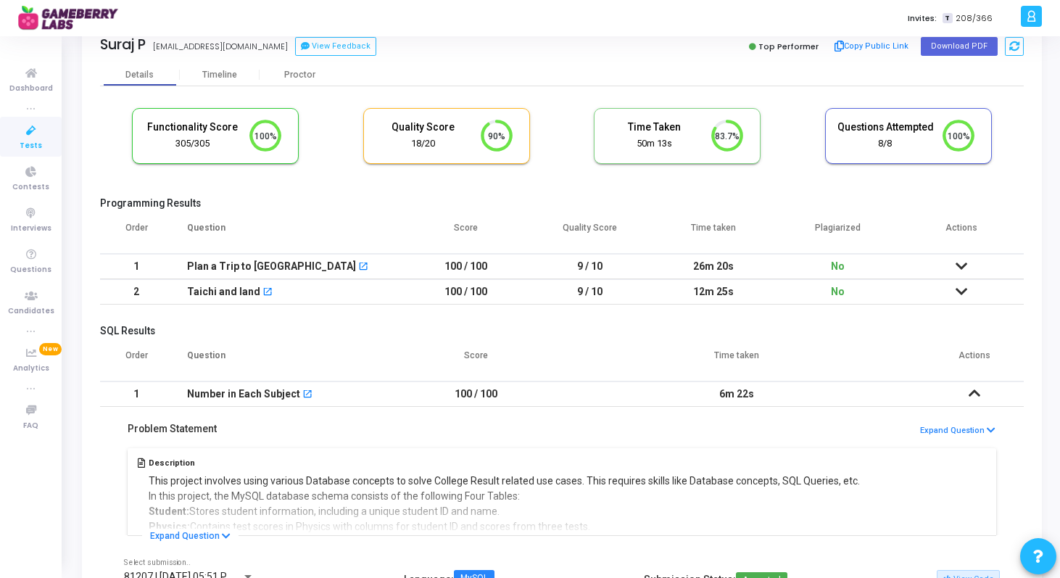
scroll to position [0, 0]
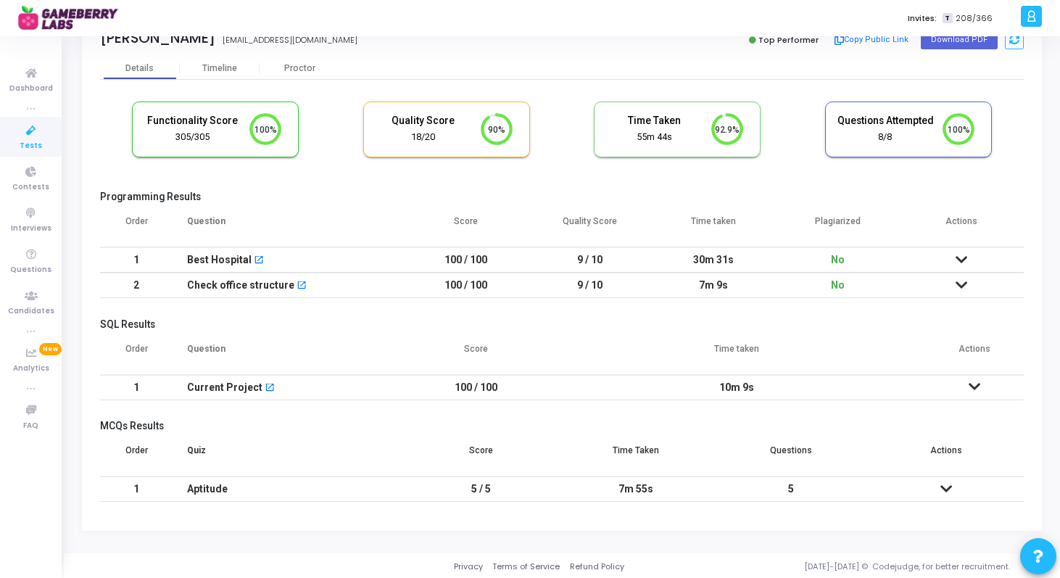
scroll to position [46, 0]
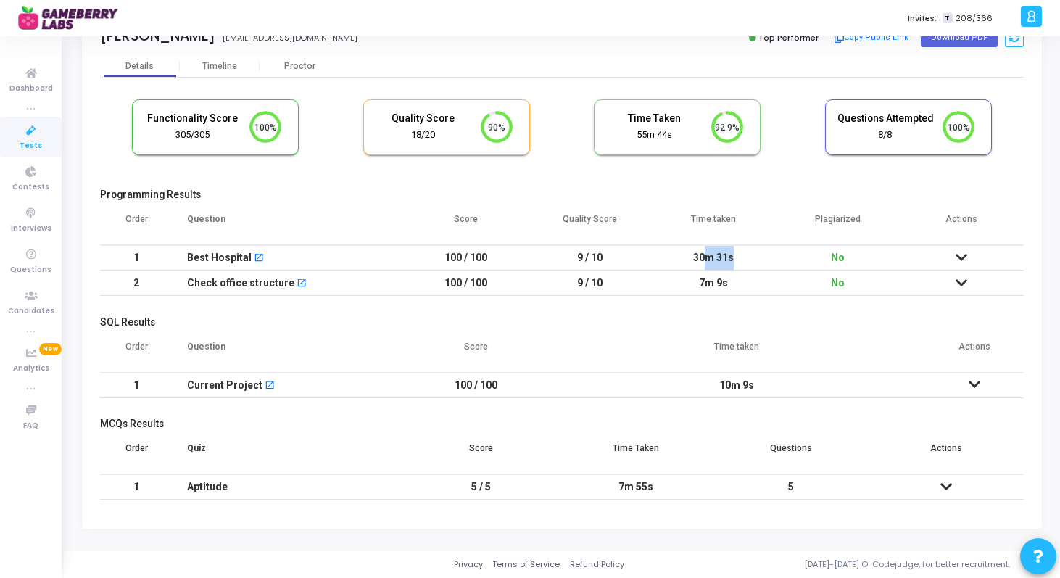
drag, startPoint x: 698, startPoint y: 257, endPoint x: 728, endPoint y: 256, distance: 29.7
click at [728, 257] on td "30m 31s" at bounding box center [714, 257] width 124 height 25
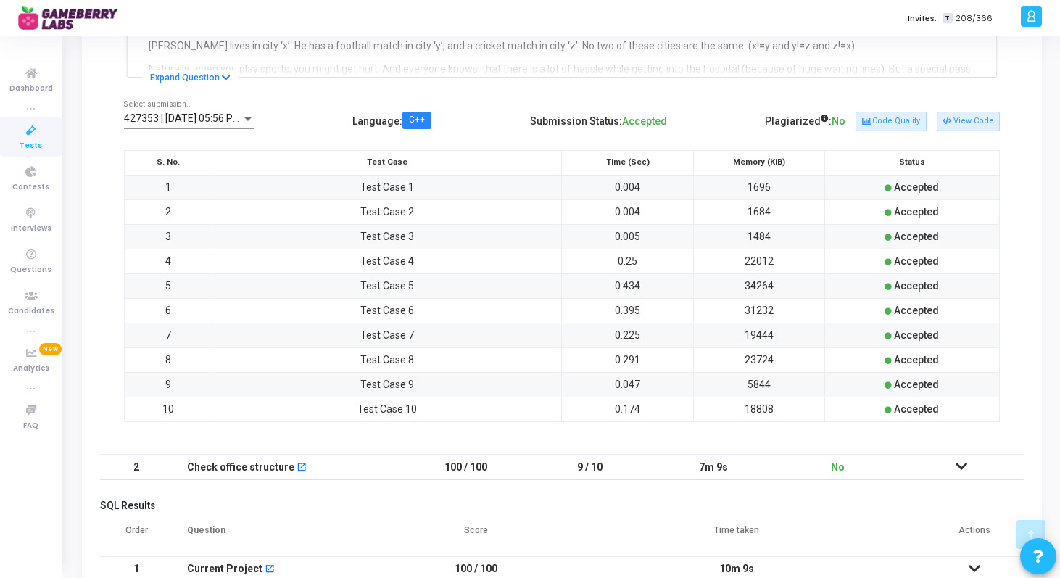
scroll to position [552, 0]
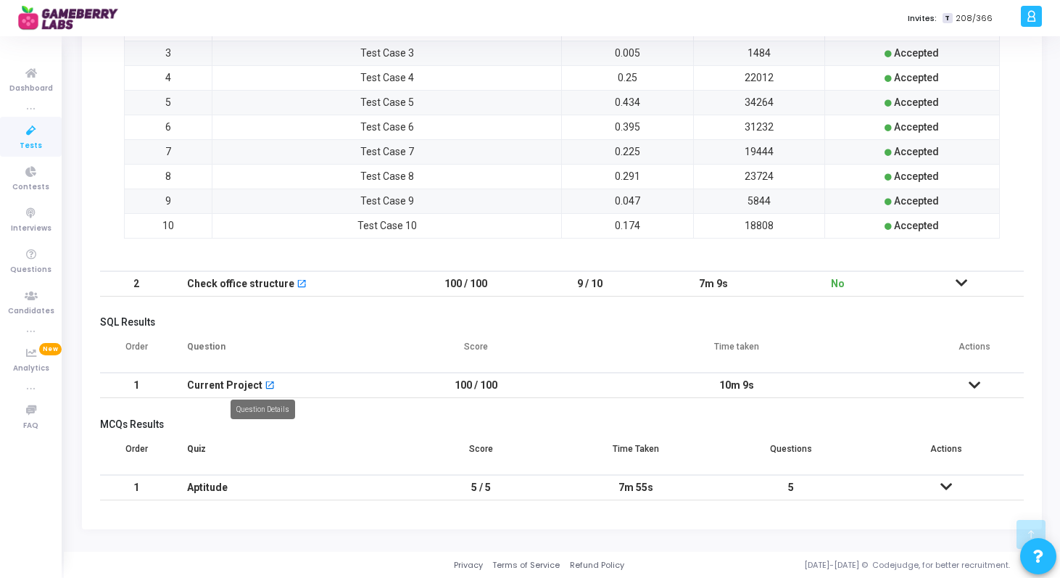
click at [266, 387] on mat-icon "open_in_new" at bounding box center [270, 387] width 10 height 10
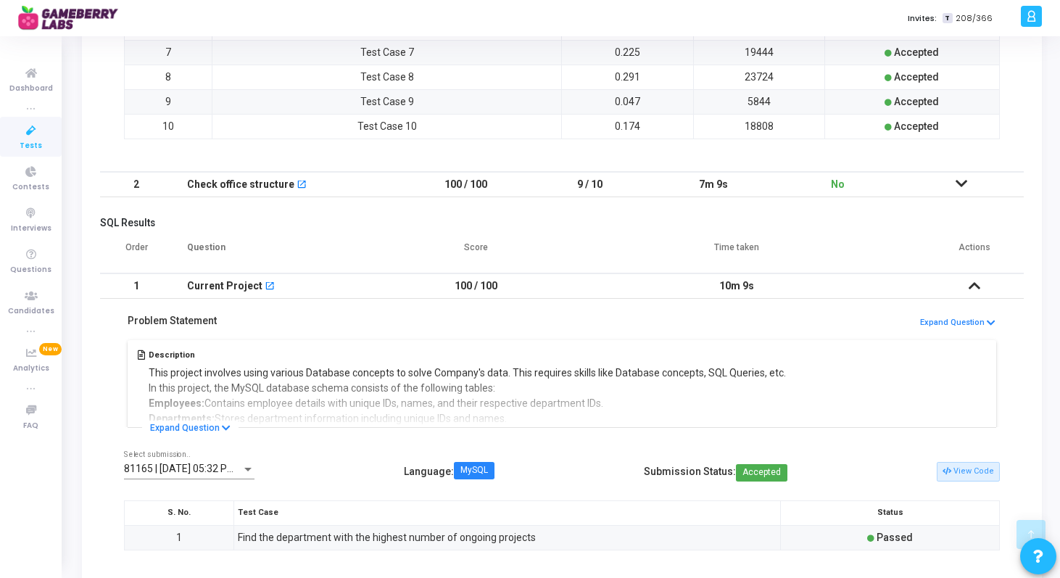
scroll to position [651, 0]
click at [972, 282] on icon at bounding box center [975, 285] width 12 height 10
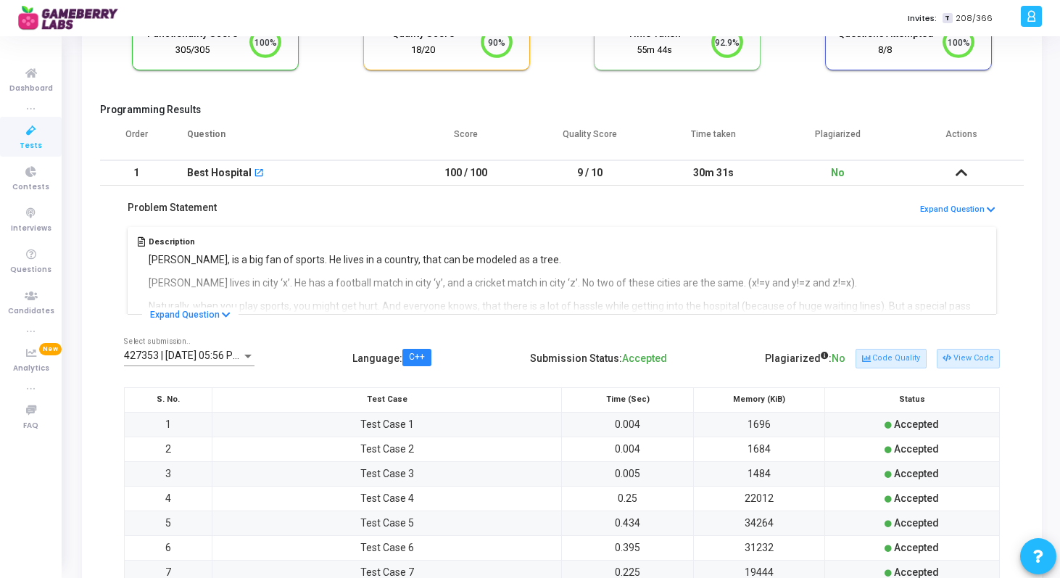
scroll to position [0, 0]
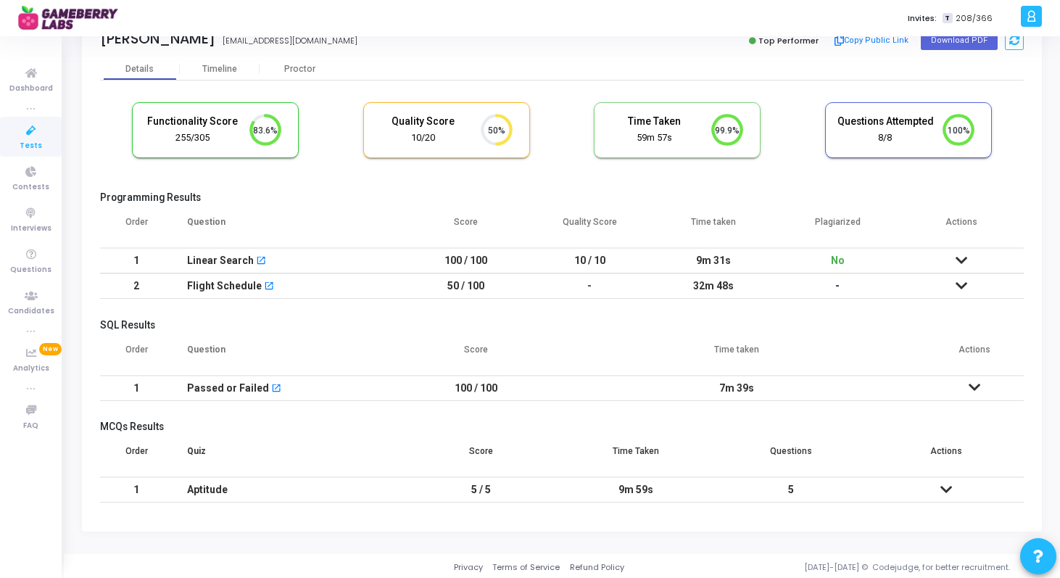
scroll to position [46, 0]
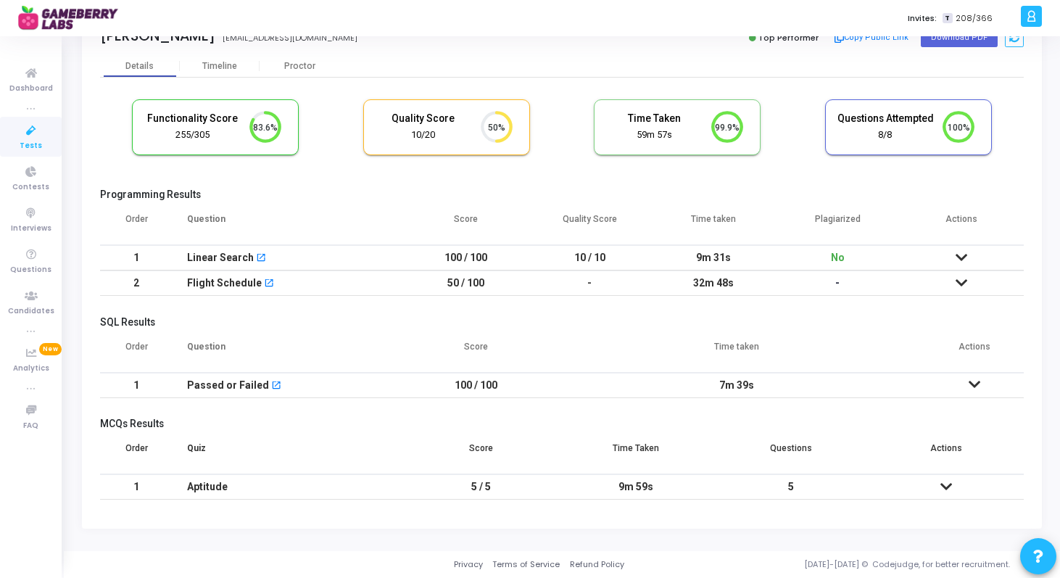
click at [949, 483] on icon at bounding box center [947, 487] width 12 height 10
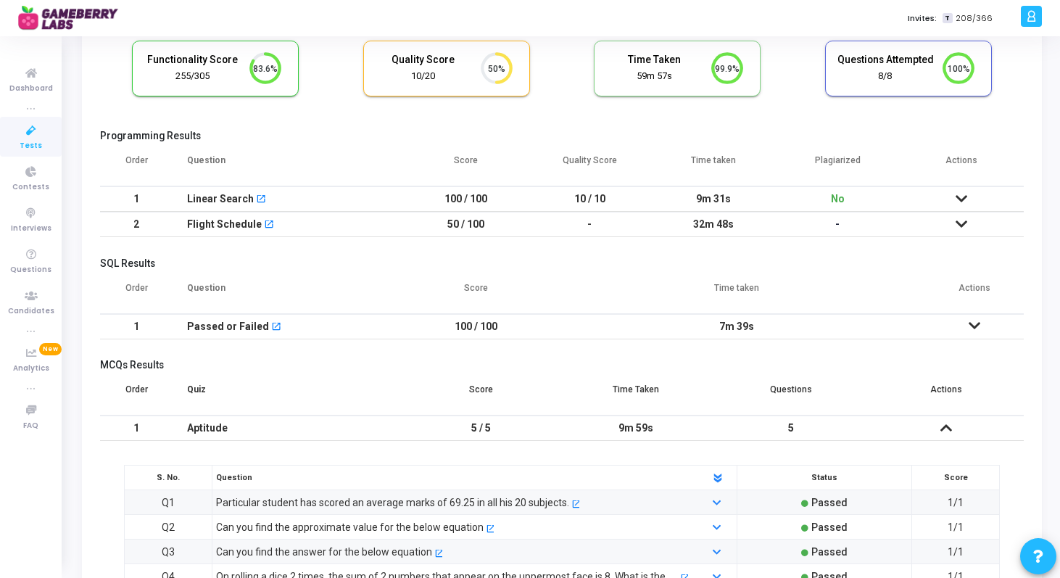
scroll to position [0, 0]
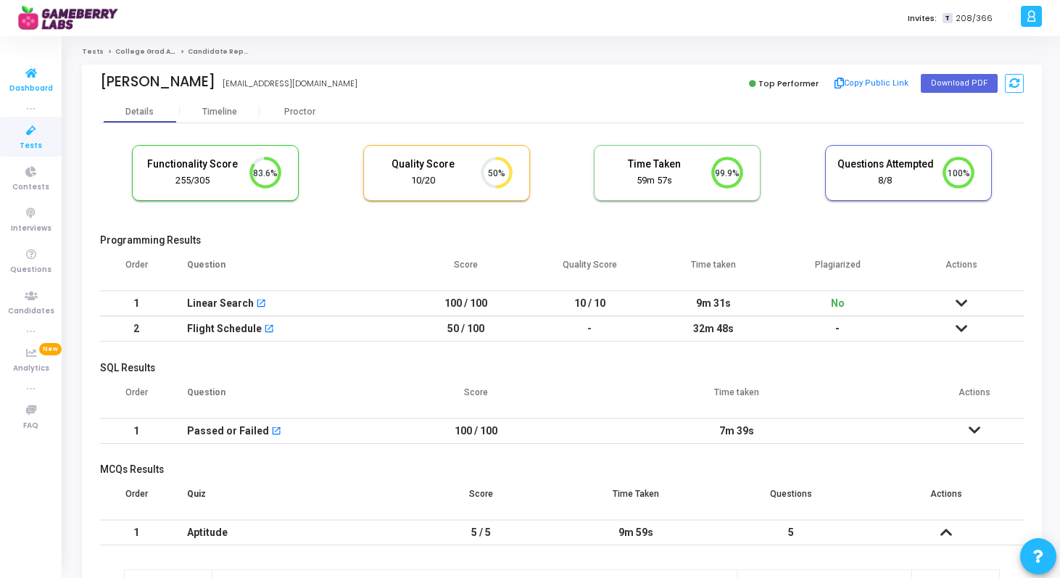
click at [0, 69] on link "Dashboard" at bounding box center [31, 79] width 62 height 40
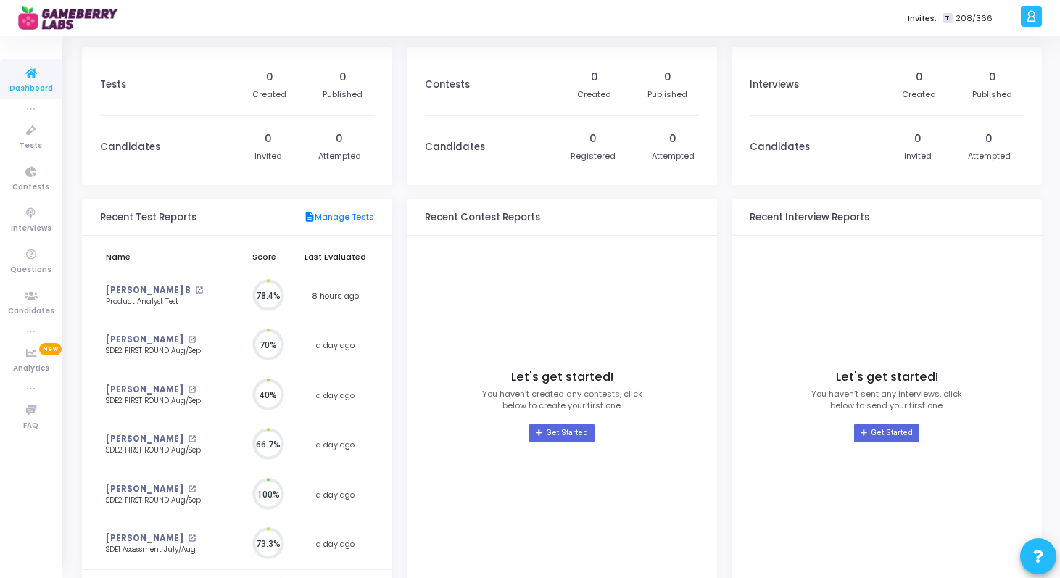
scroll to position [32, 15]
click at [1037, 17] on div at bounding box center [1031, 16] width 21 height 21
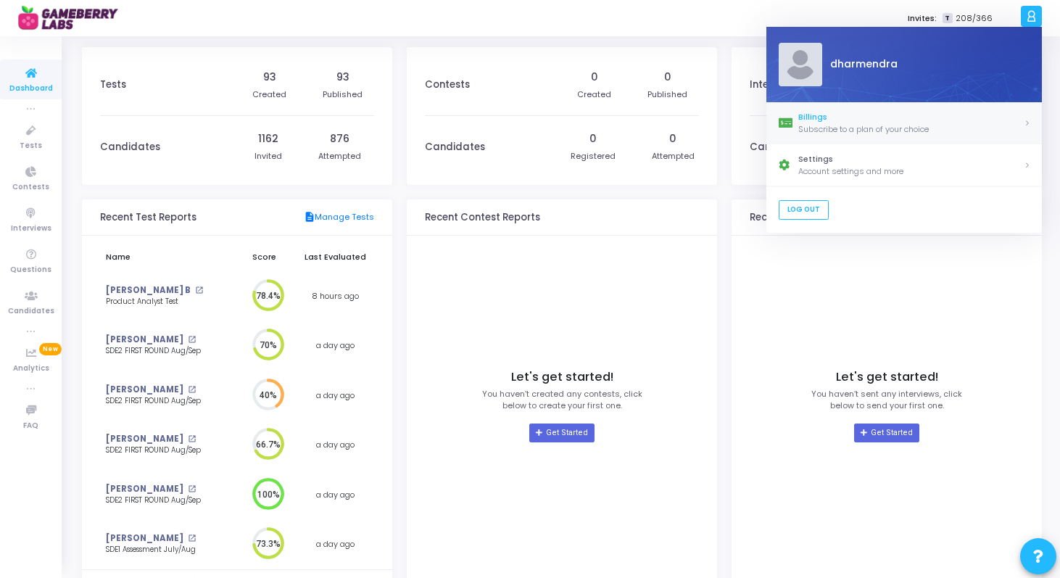
click at [838, 128] on div "Subscribe to a plan of your choice" at bounding box center [912, 129] width 226 height 12
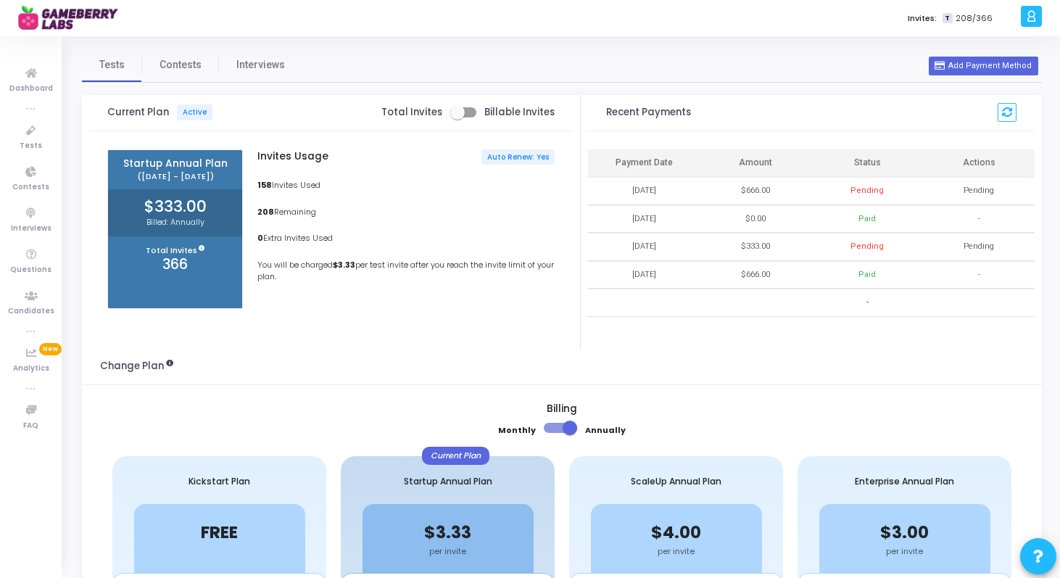
click at [78, 20] on img at bounding box center [72, 18] width 109 height 29
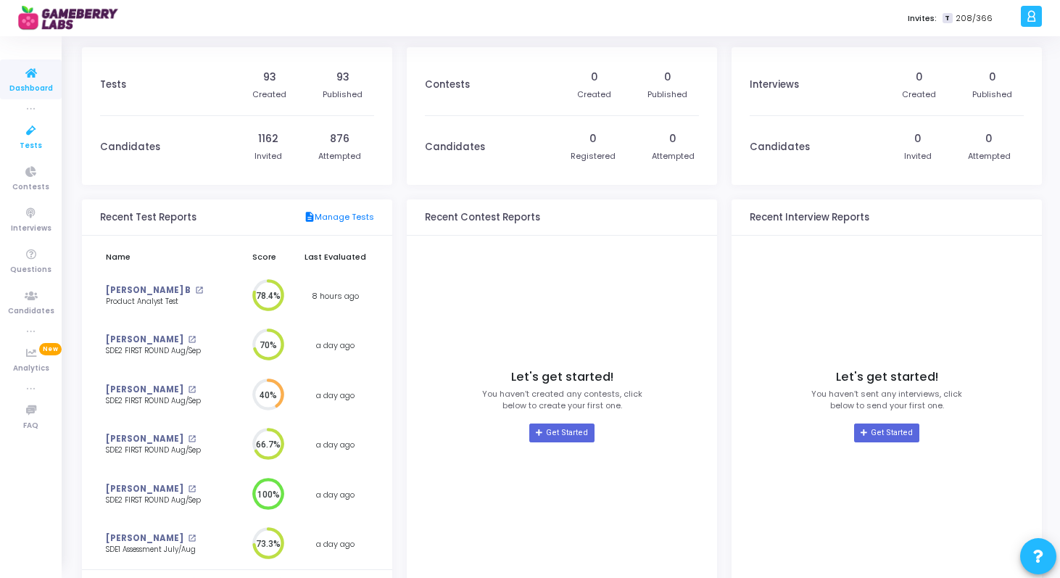
click at [30, 136] on icon at bounding box center [31, 131] width 30 height 18
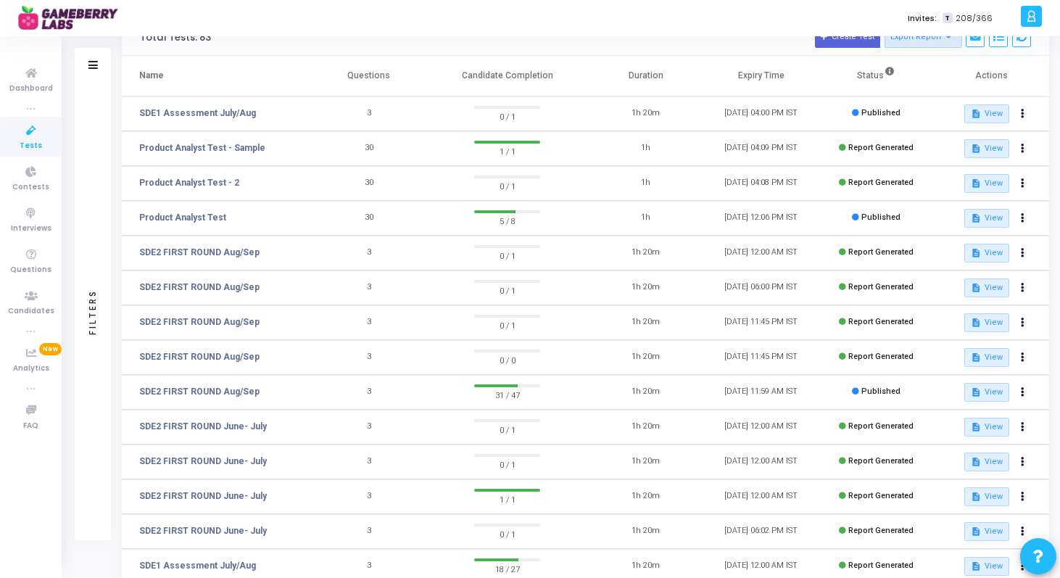
scroll to position [77, 0]
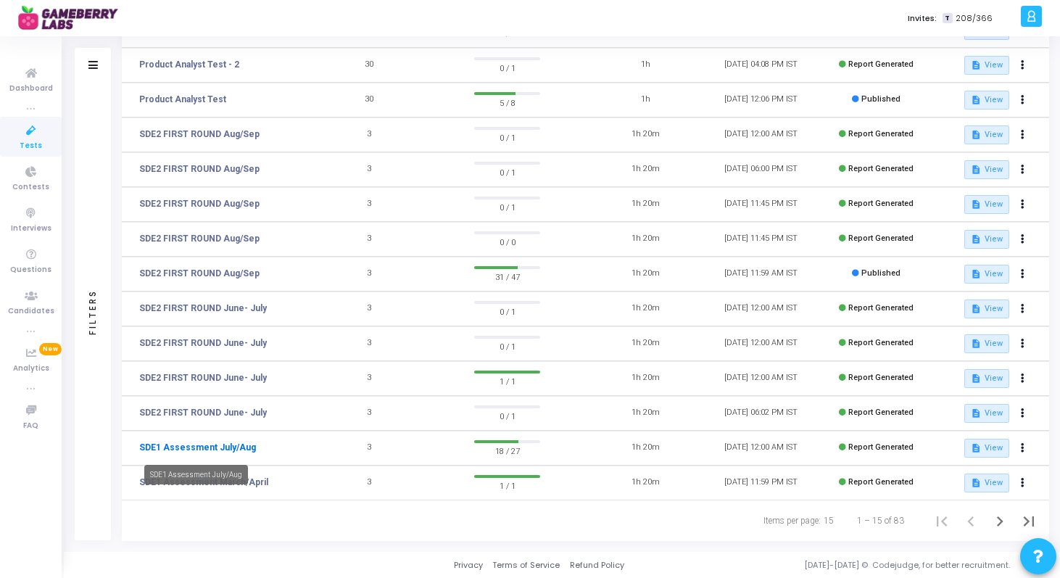
click at [195, 444] on link "SDE1 Assessment July/Aug" at bounding box center [197, 447] width 117 height 13
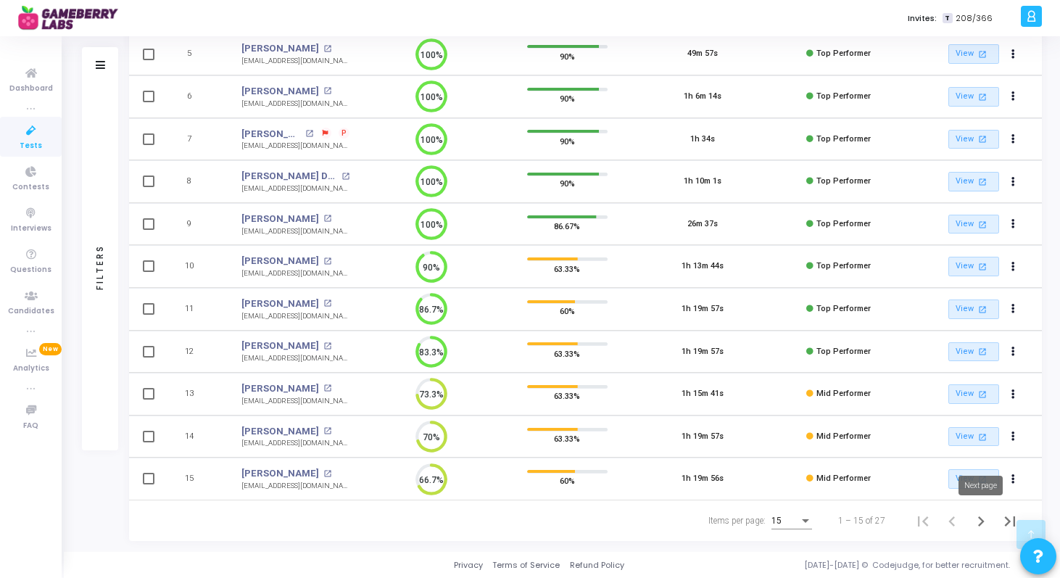
click at [981, 523] on icon "Next page" at bounding box center [981, 521] width 7 height 10
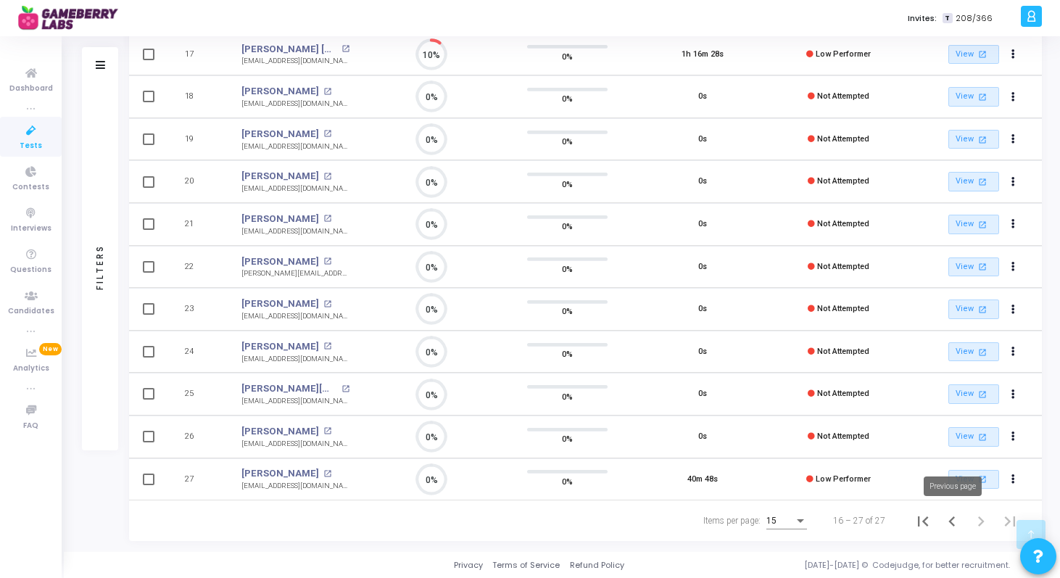
click at [955, 526] on icon "Previous page" at bounding box center [952, 521] width 20 height 20
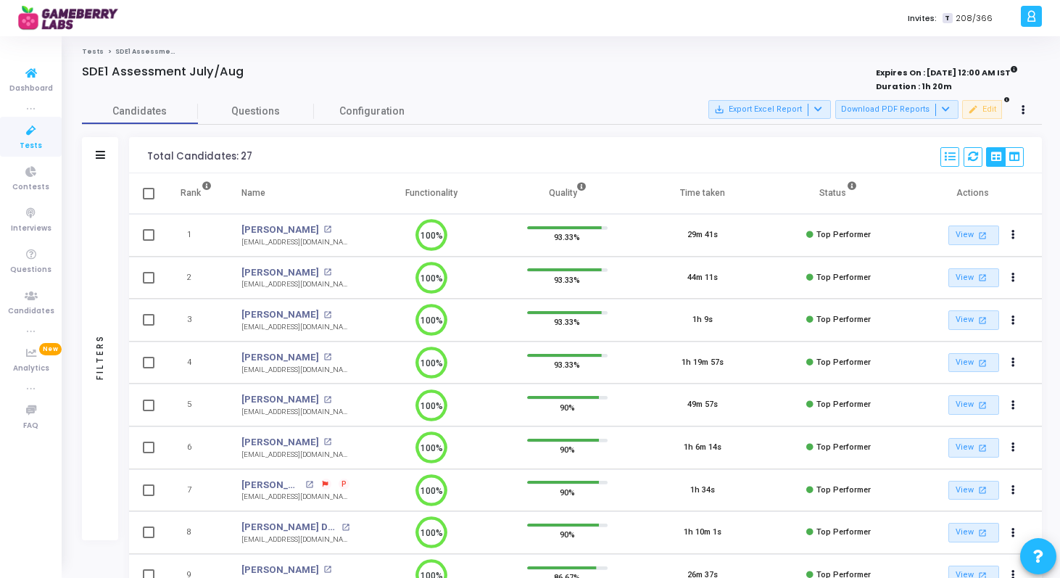
click at [28, 120] on link "Tests" at bounding box center [31, 137] width 62 height 40
